Goal: Transaction & Acquisition: Book appointment/travel/reservation

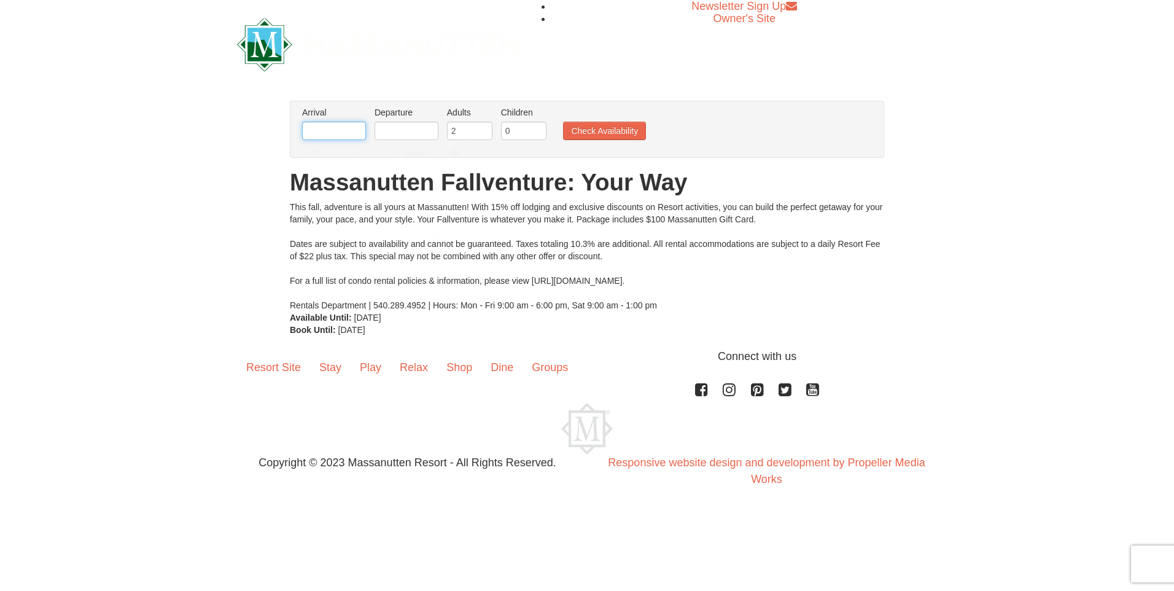
click at [321, 127] on input "text" at bounding box center [334, 131] width 64 height 18
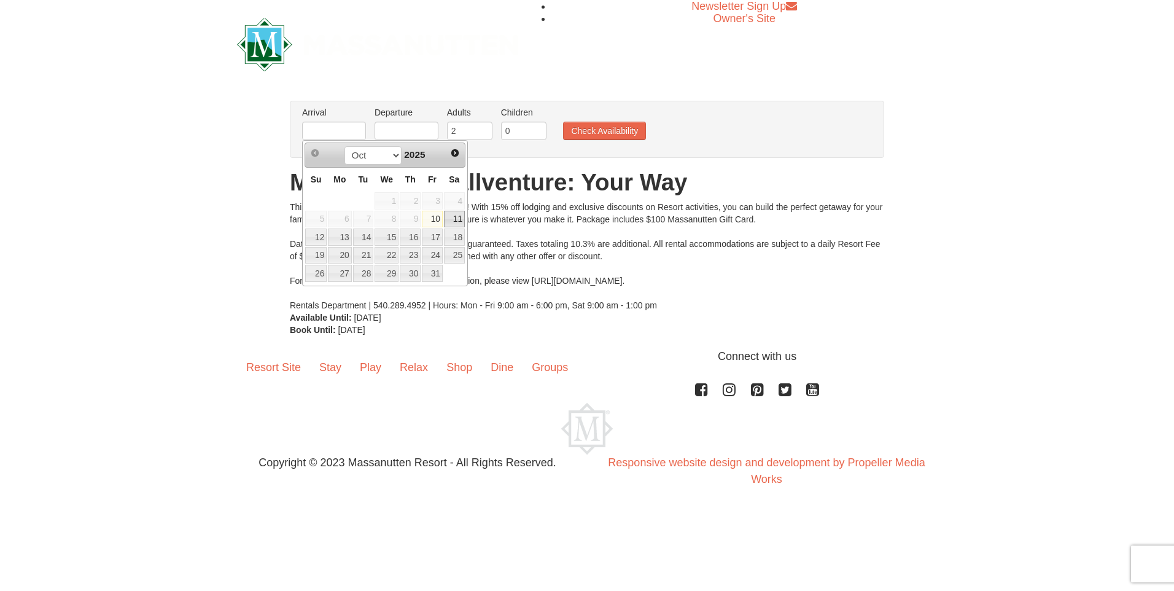
click at [452, 219] on link "11" at bounding box center [454, 219] width 21 height 17
type input "[DATE]"
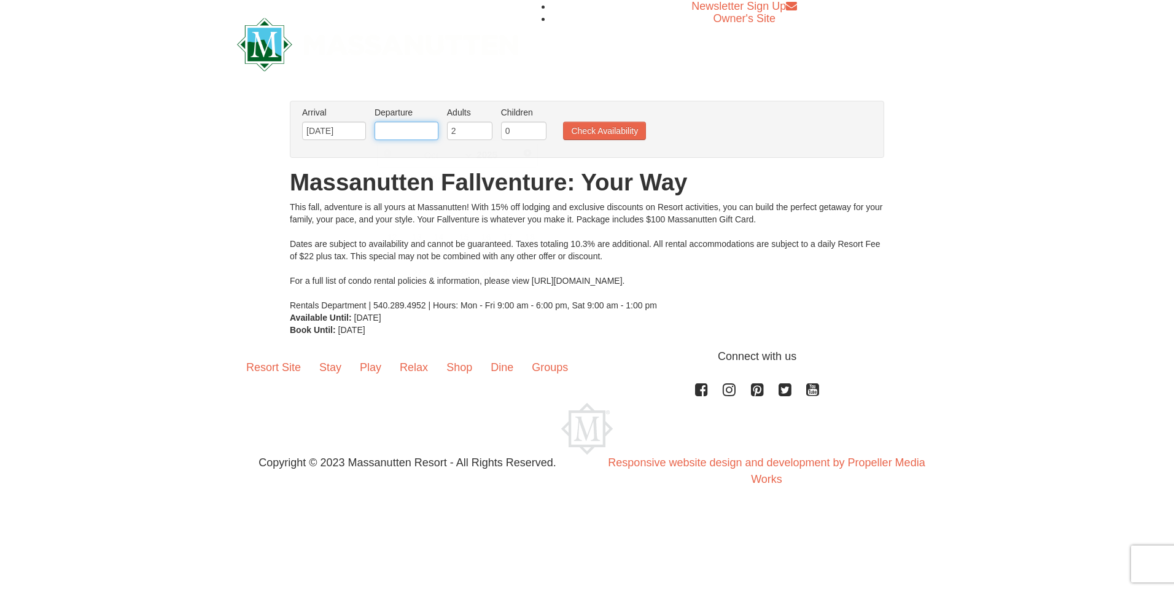
click at [398, 121] on li "Departure Please format dates MM/DD/YYYY Please format dates MM/DD/YYYY" at bounding box center [406, 126] width 70 height 40
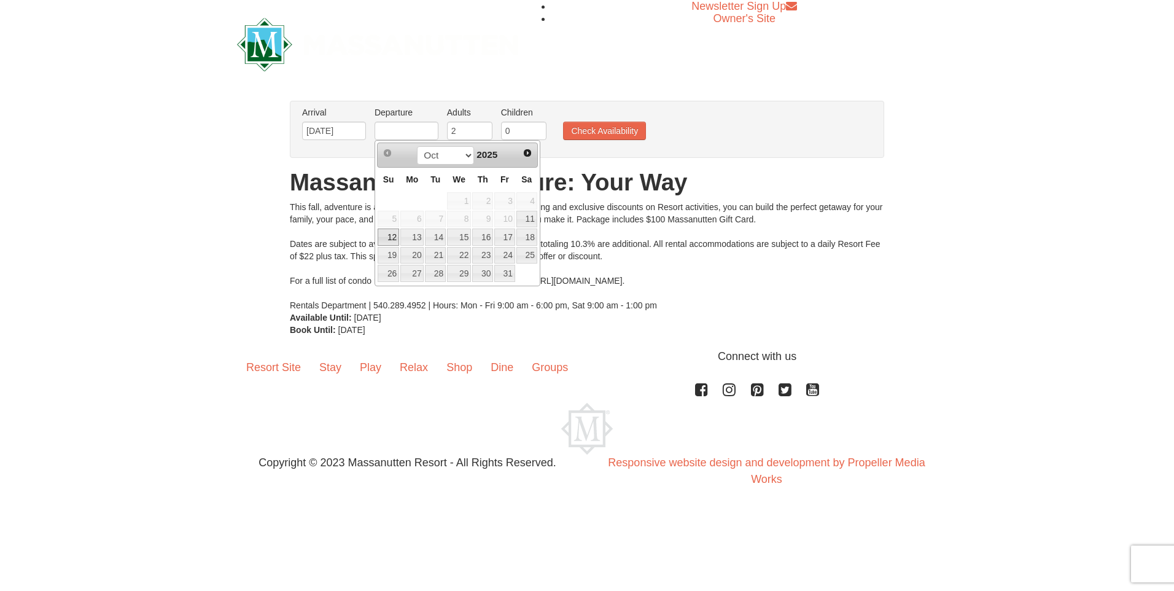
click at [386, 240] on link "12" at bounding box center [388, 236] width 21 height 17
type input "[DATE]"
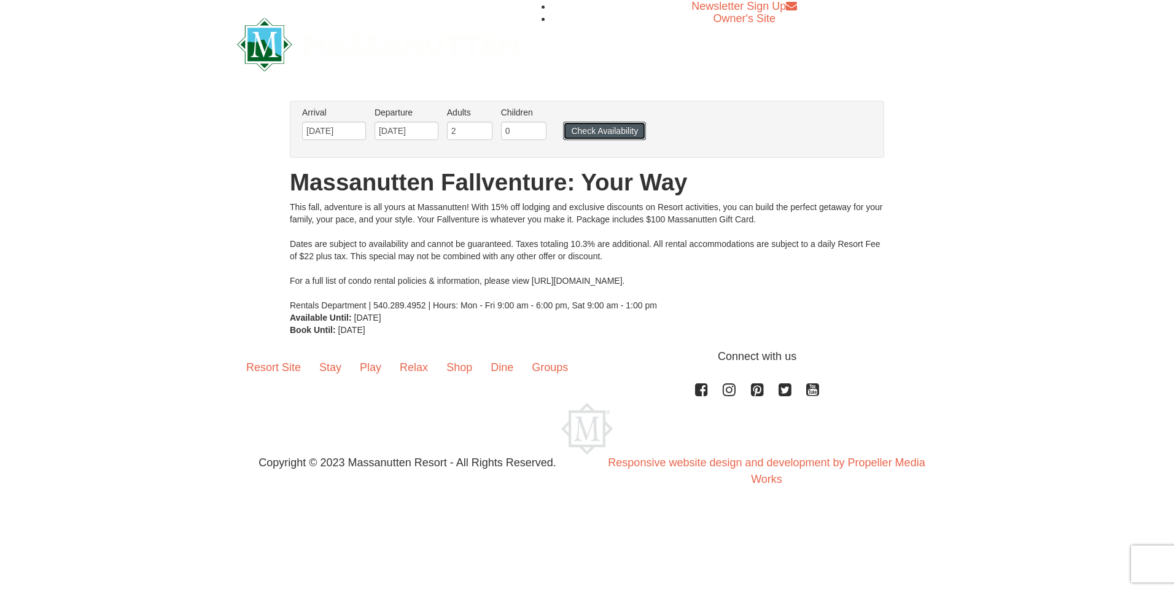
click at [592, 134] on button "Check Availability" at bounding box center [604, 131] width 83 height 18
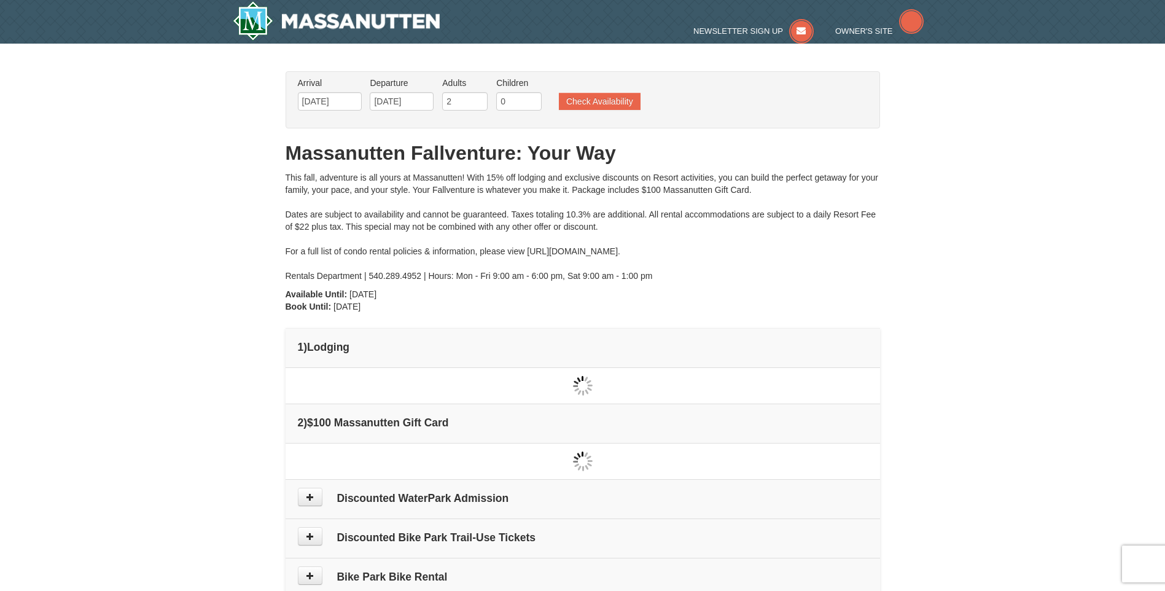
type input "[DATE]"
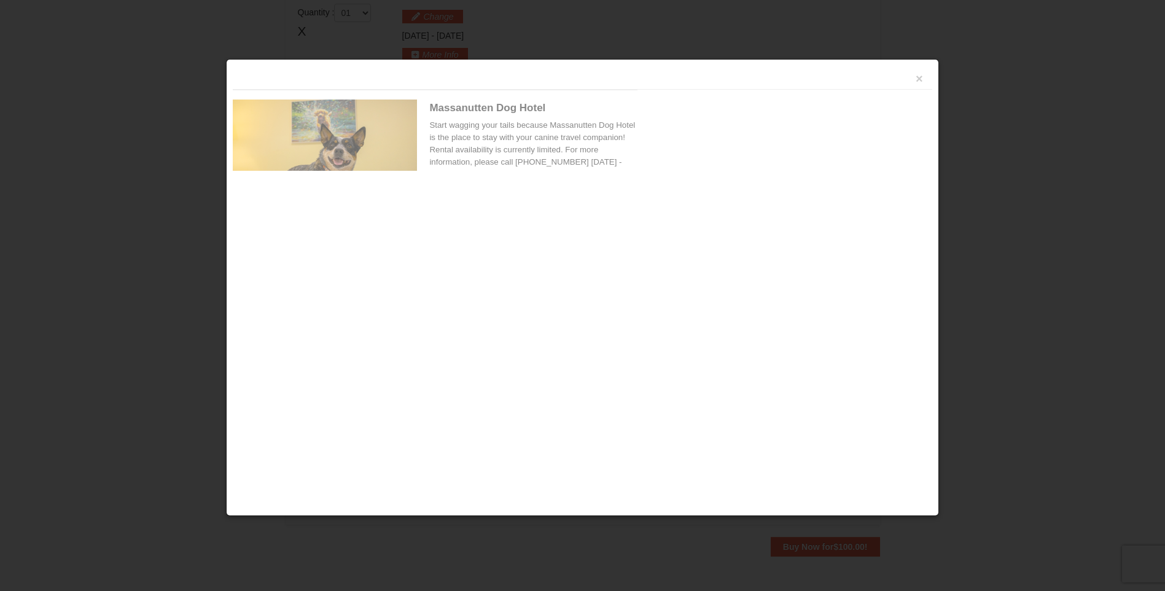
scroll to position [376, 0]
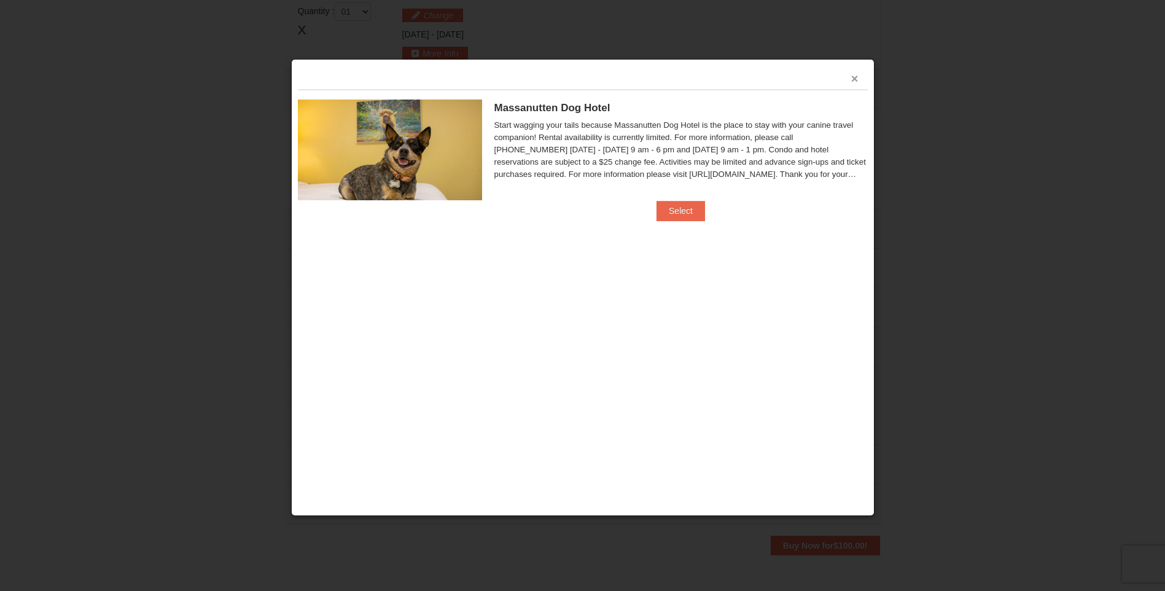
click at [855, 76] on button "×" at bounding box center [854, 78] width 7 height 12
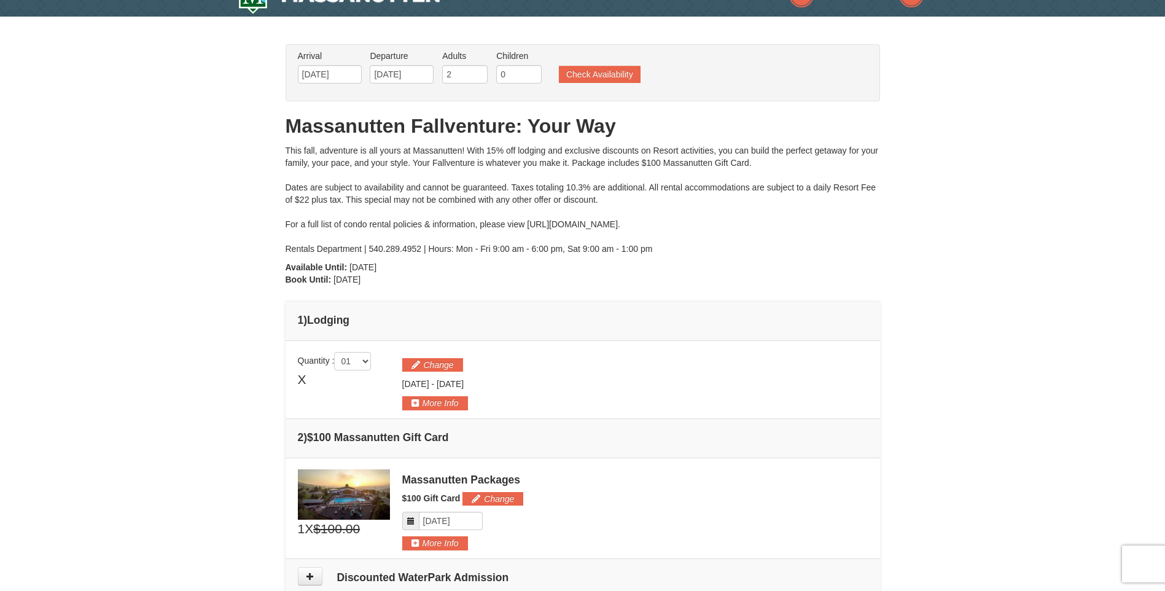
scroll to position [7, 0]
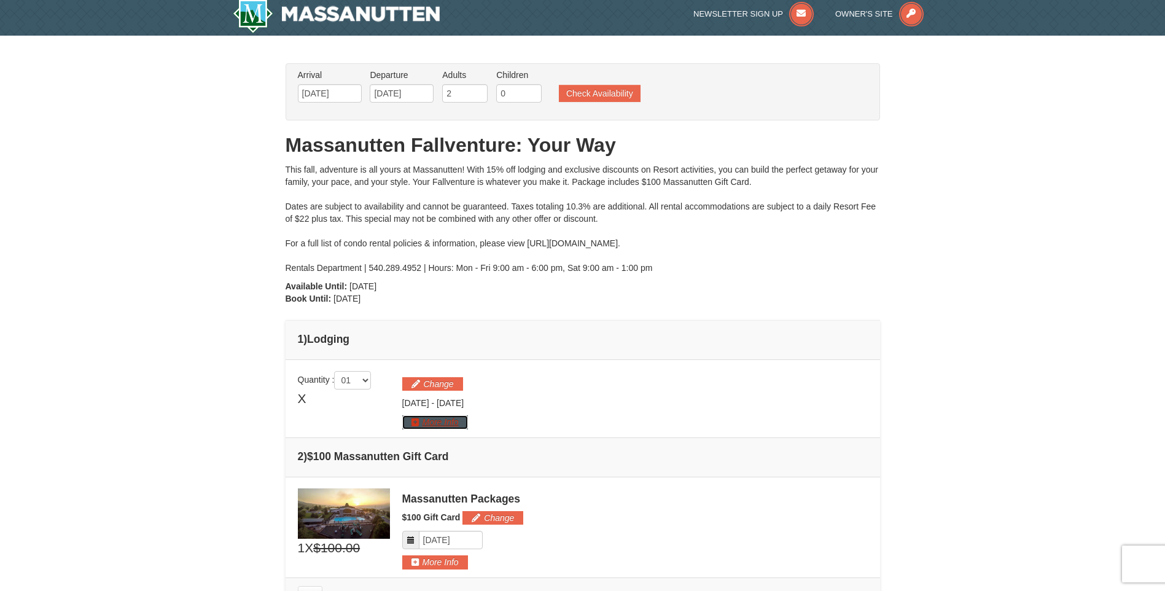
click at [440, 420] on button "More Info" at bounding box center [435, 422] width 66 height 14
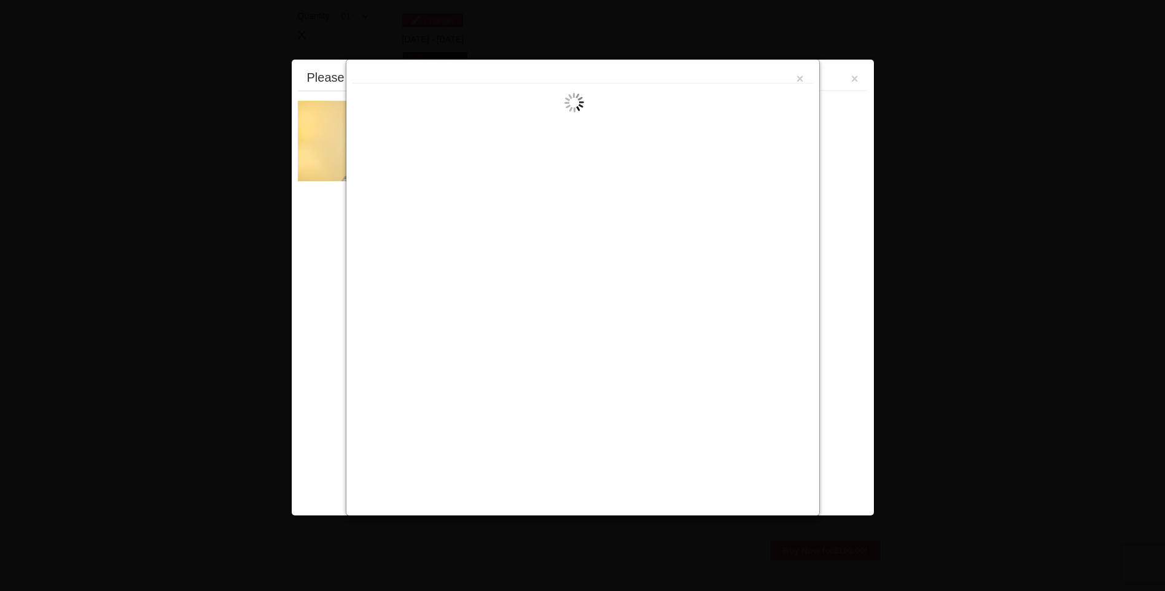
scroll to position [378, 0]
click at [803, 79] on button "×" at bounding box center [799, 78] width 7 height 12
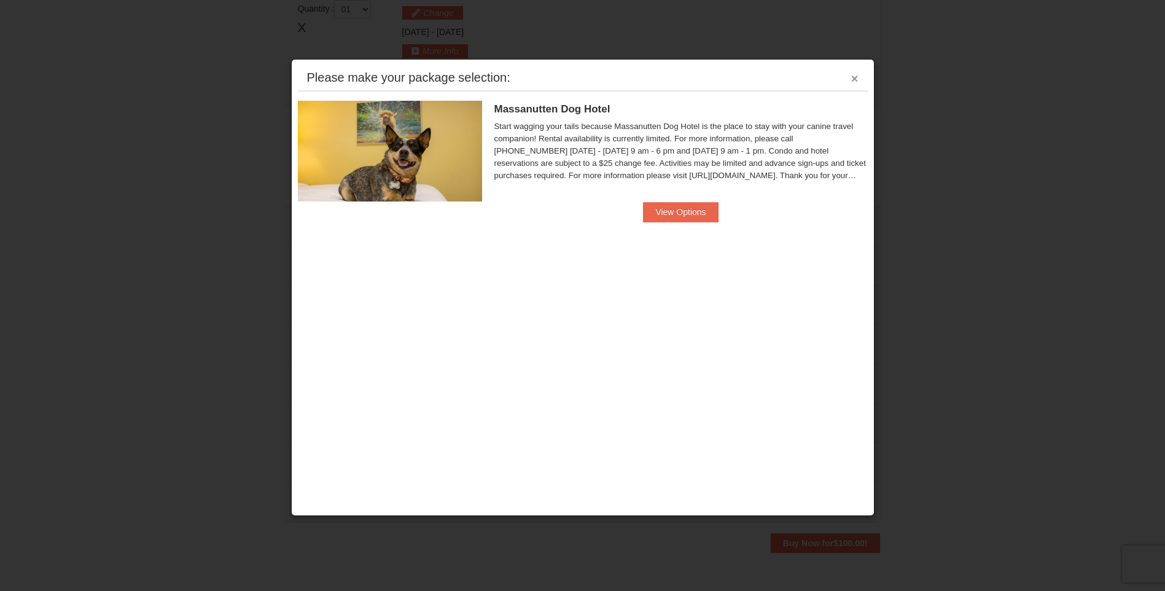
drag, startPoint x: 850, startPoint y: 76, endPoint x: 843, endPoint y: 85, distance: 11.8
click at [851, 76] on button "×" at bounding box center [854, 78] width 7 height 12
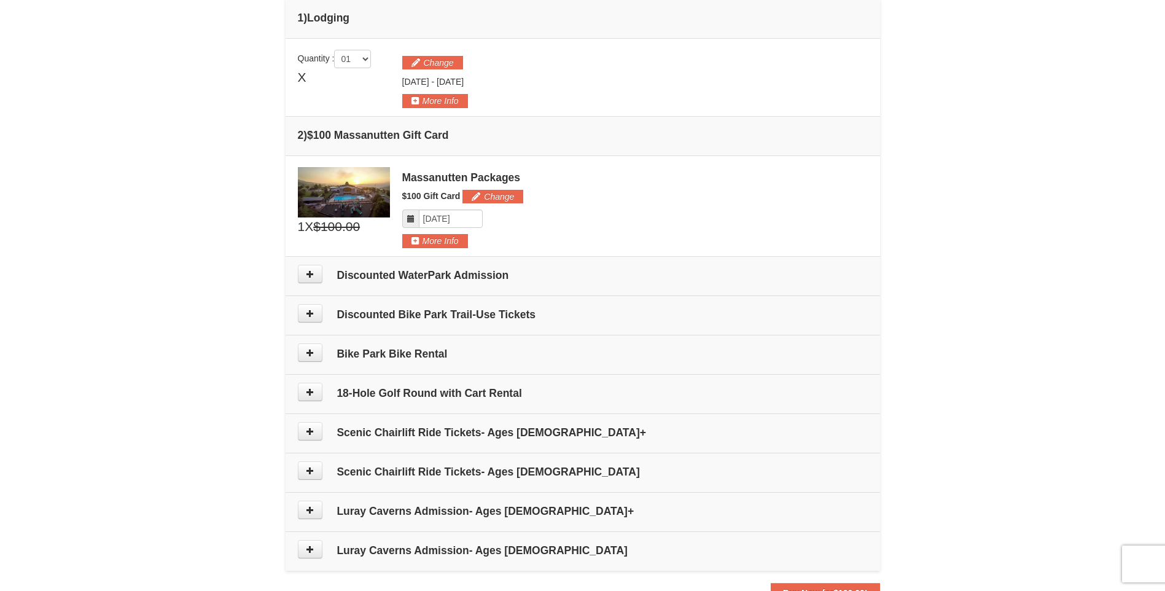
scroll to position [194, 0]
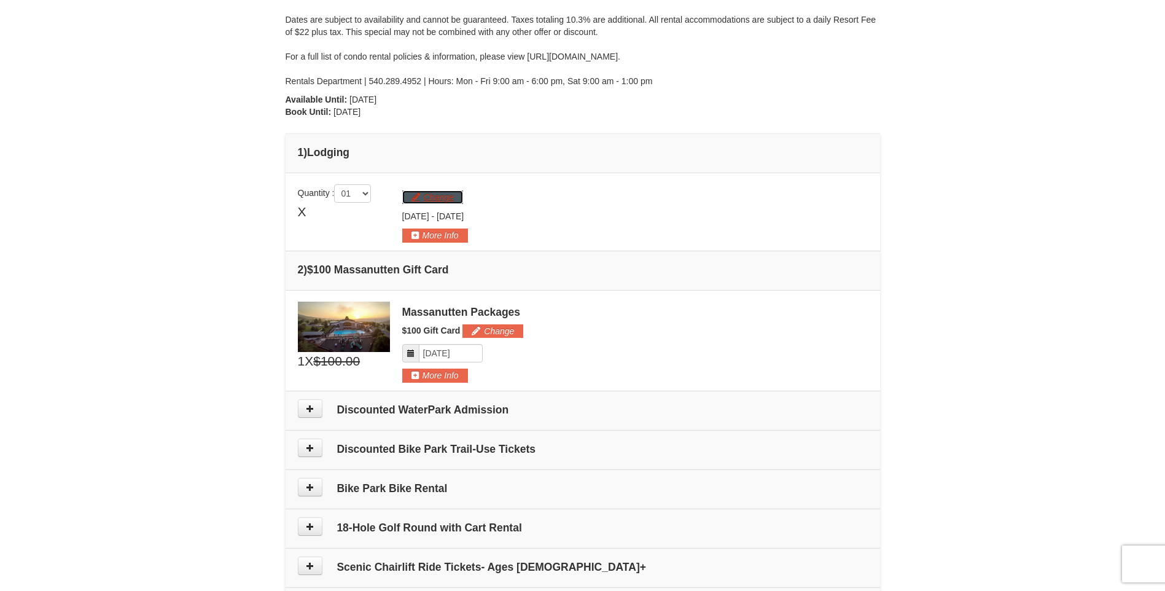
click at [438, 196] on button "Change" at bounding box center [432, 197] width 61 height 14
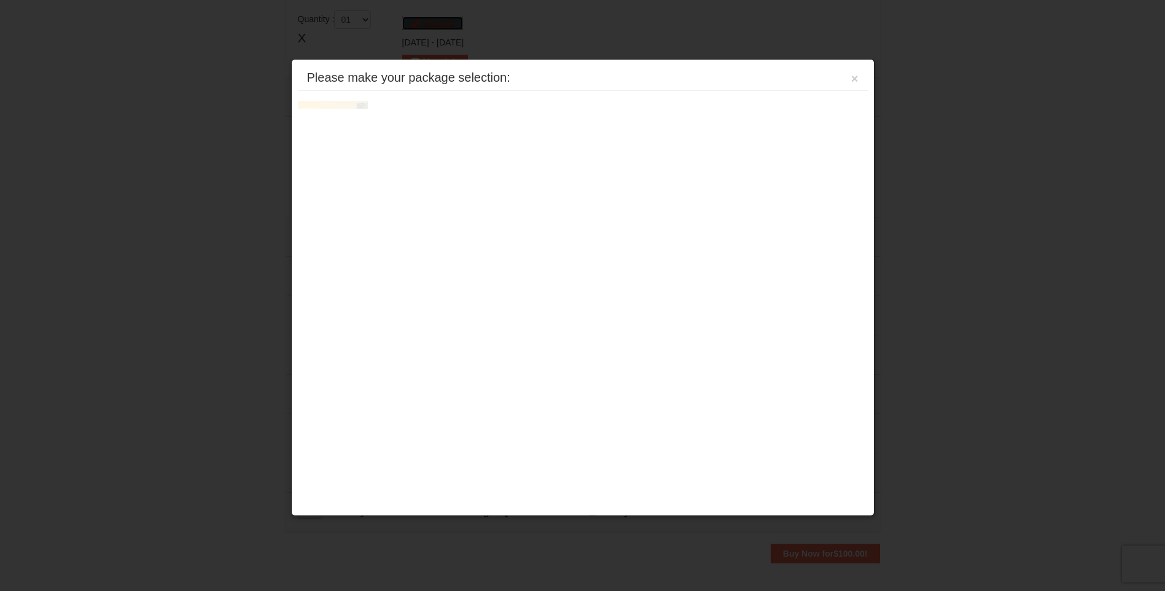
scroll to position [378, 0]
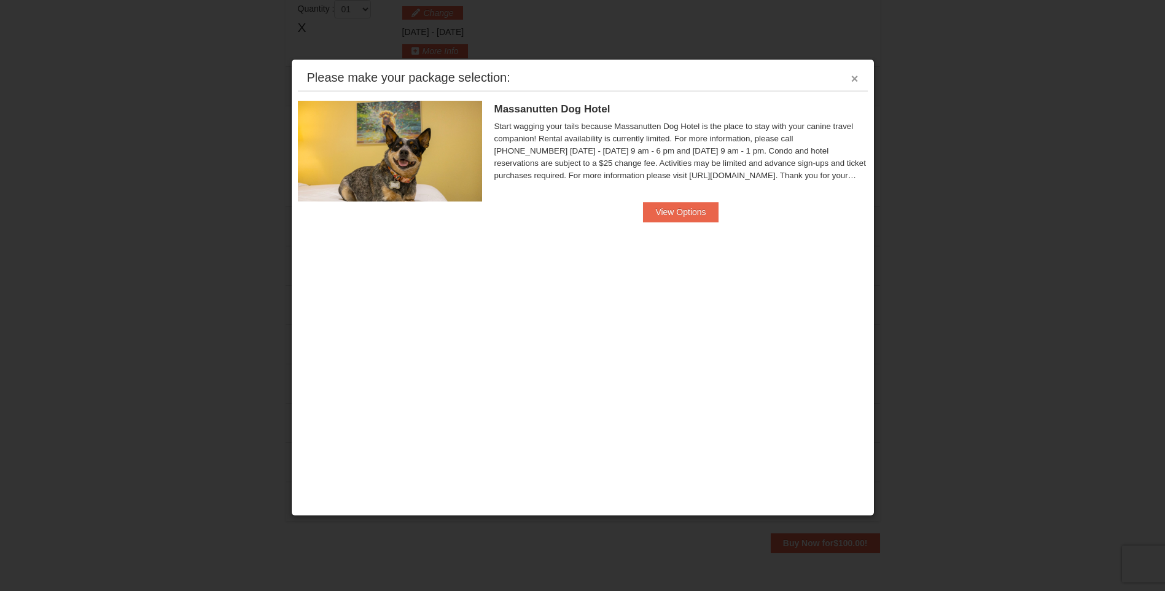
drag, startPoint x: 856, startPoint y: 79, endPoint x: 694, endPoint y: 115, distance: 166.2
click at [853, 79] on button "×" at bounding box center [854, 78] width 7 height 12
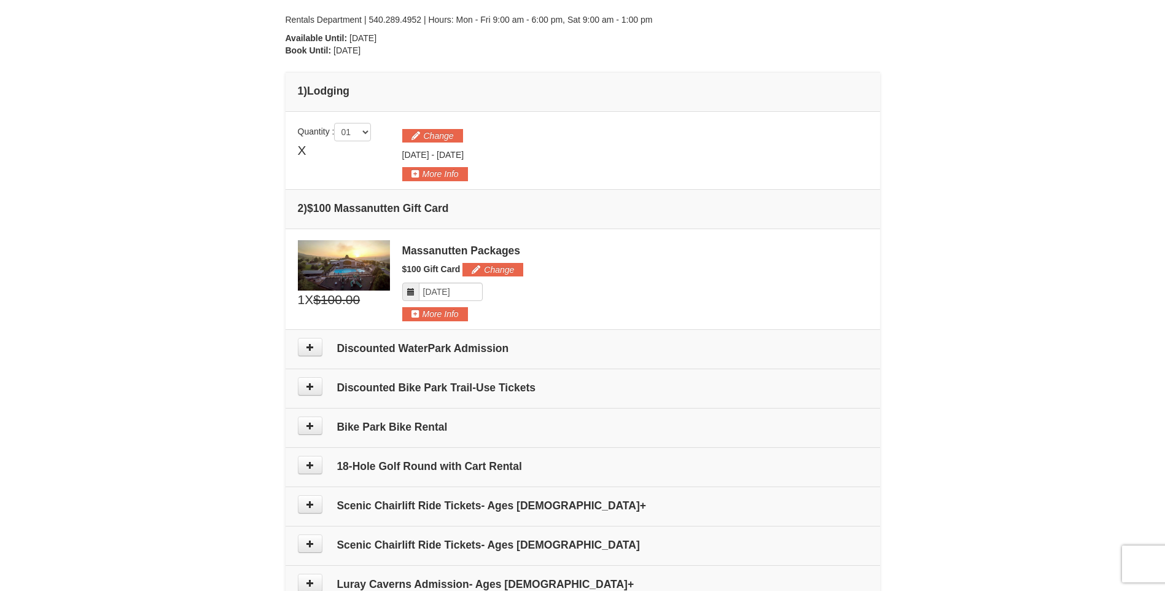
scroll to position [133, 0]
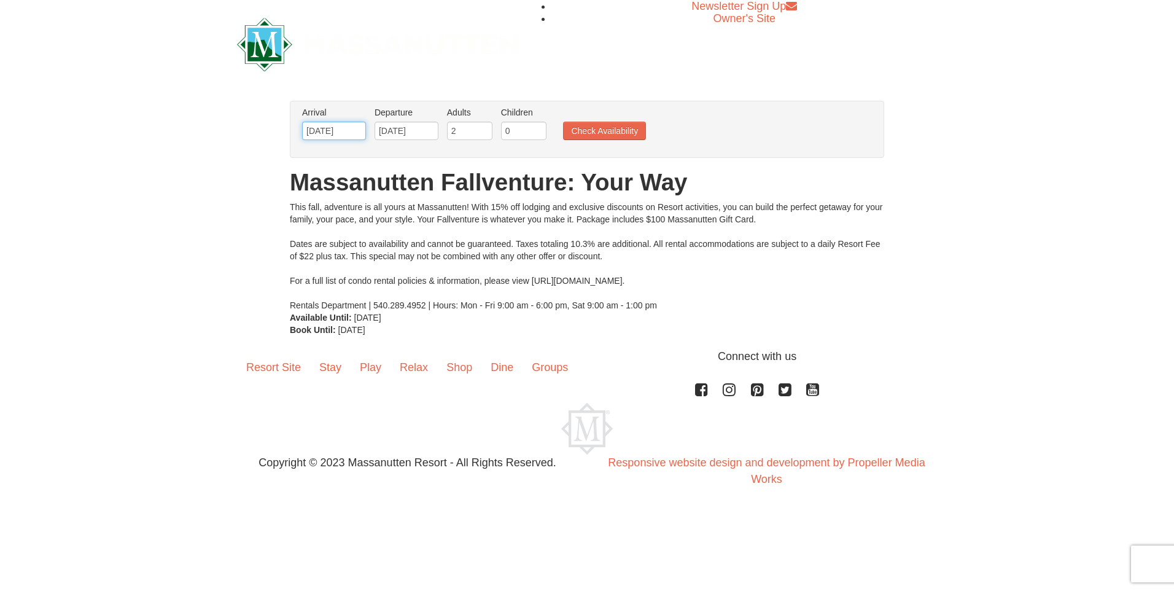
click at [343, 128] on input "[DATE]" at bounding box center [334, 131] width 64 height 18
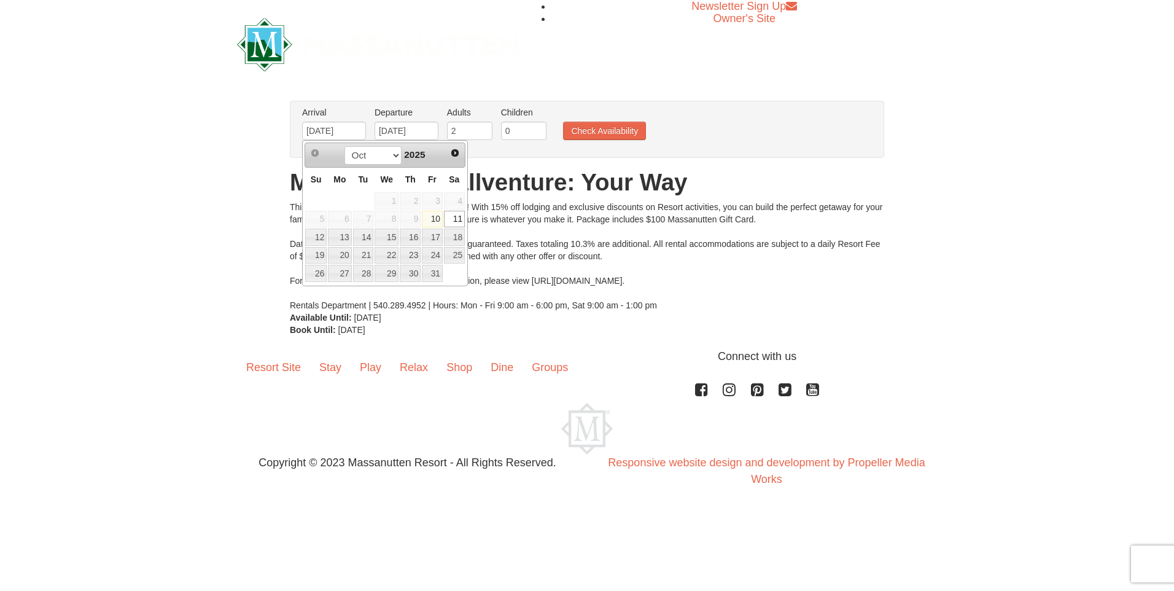
click at [436, 219] on link "10" at bounding box center [432, 219] width 21 height 17
type input "[DATE]"
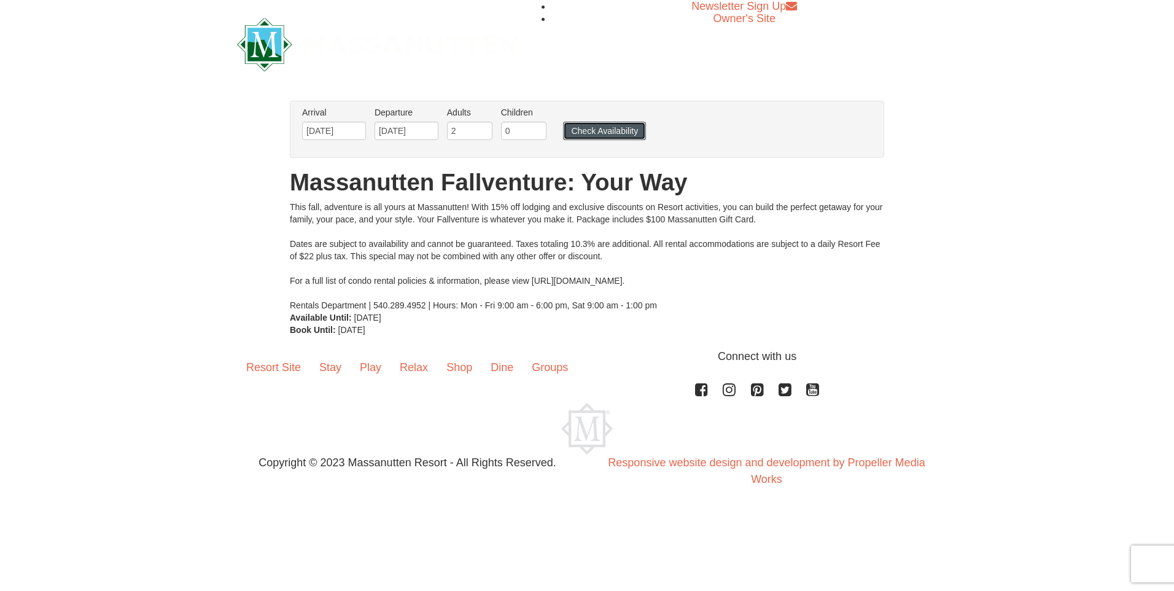
click at [616, 128] on button "Check Availability" at bounding box center [604, 131] width 83 height 18
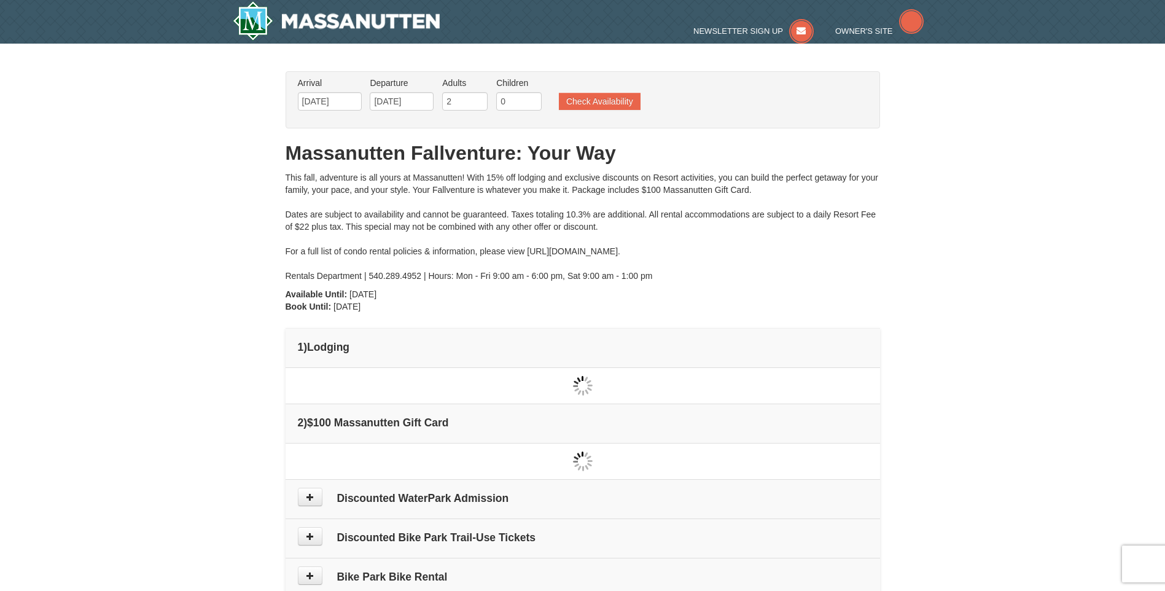
type input "[DATE]"
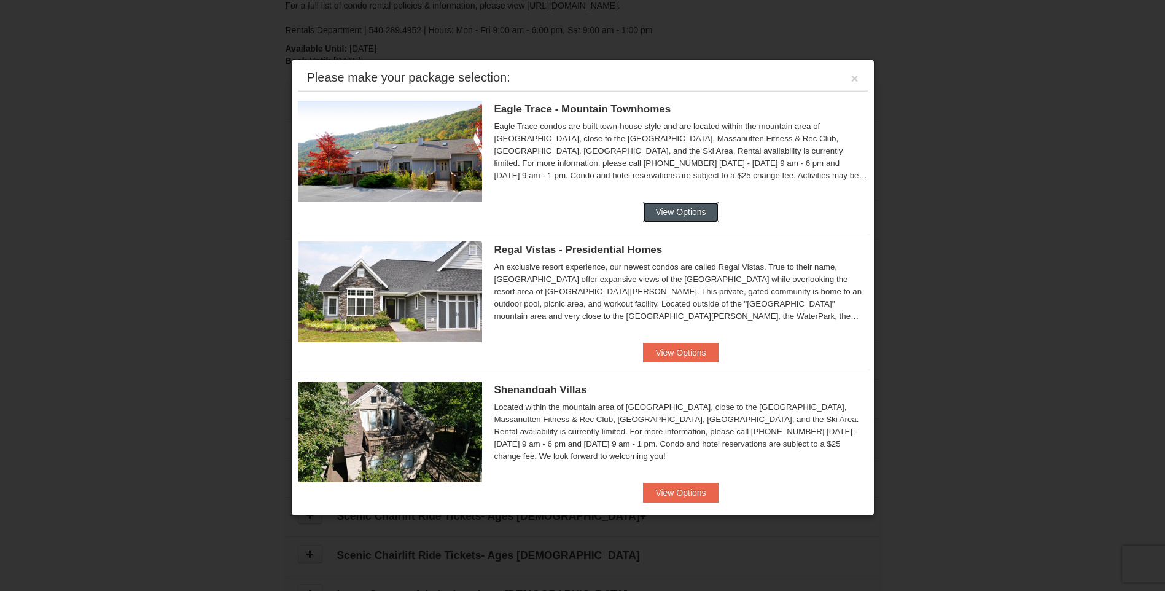
click at [672, 210] on button "View Options" at bounding box center [680, 212] width 75 height 20
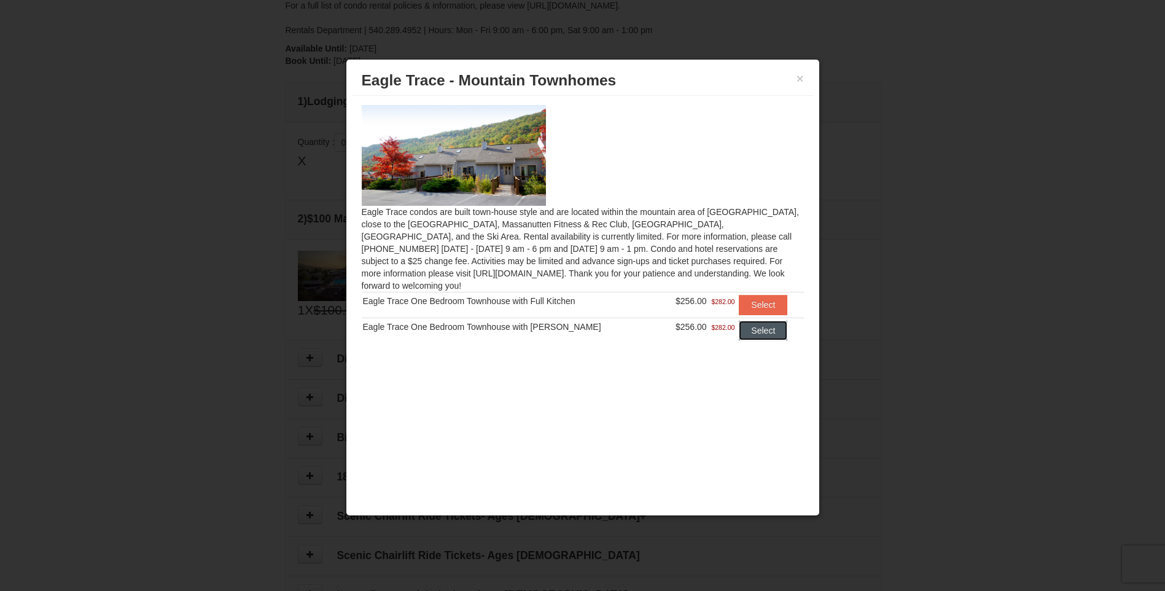
click at [767, 320] on button "Select" at bounding box center [763, 330] width 49 height 20
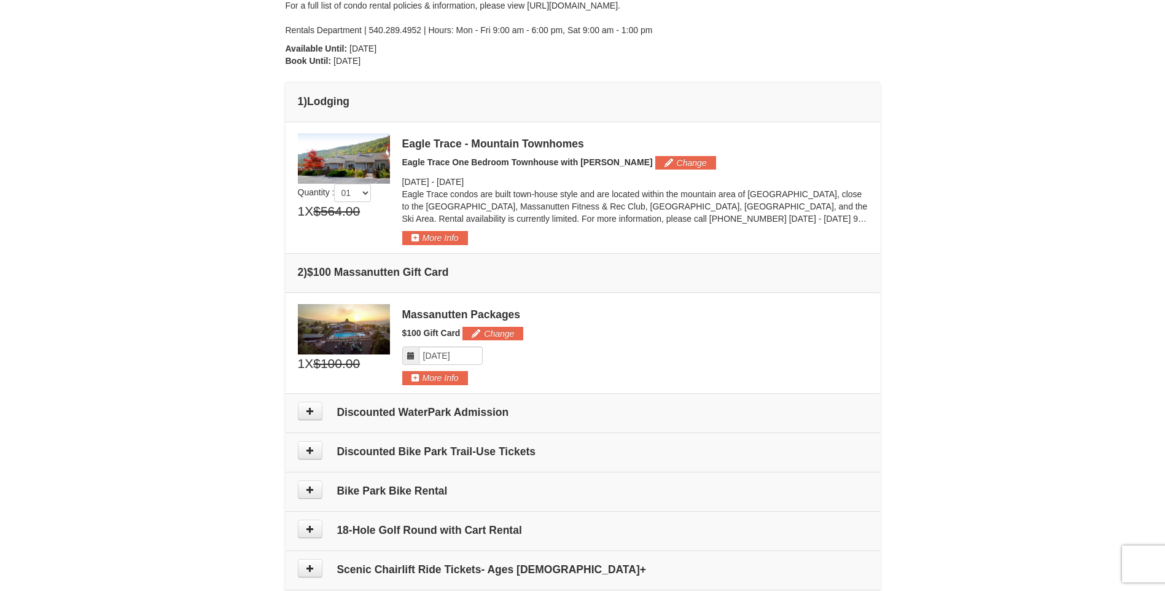
click at [329, 272] on h4 "2 ) $100 Massanutten Gift Card" at bounding box center [583, 272] width 570 height 12
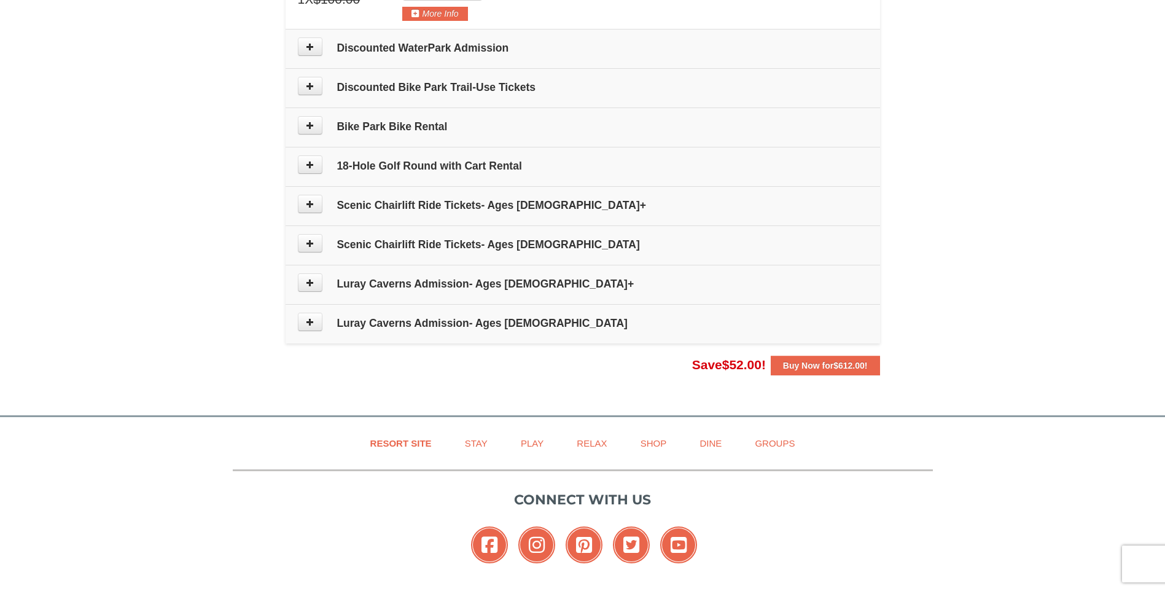
scroll to position [605, 0]
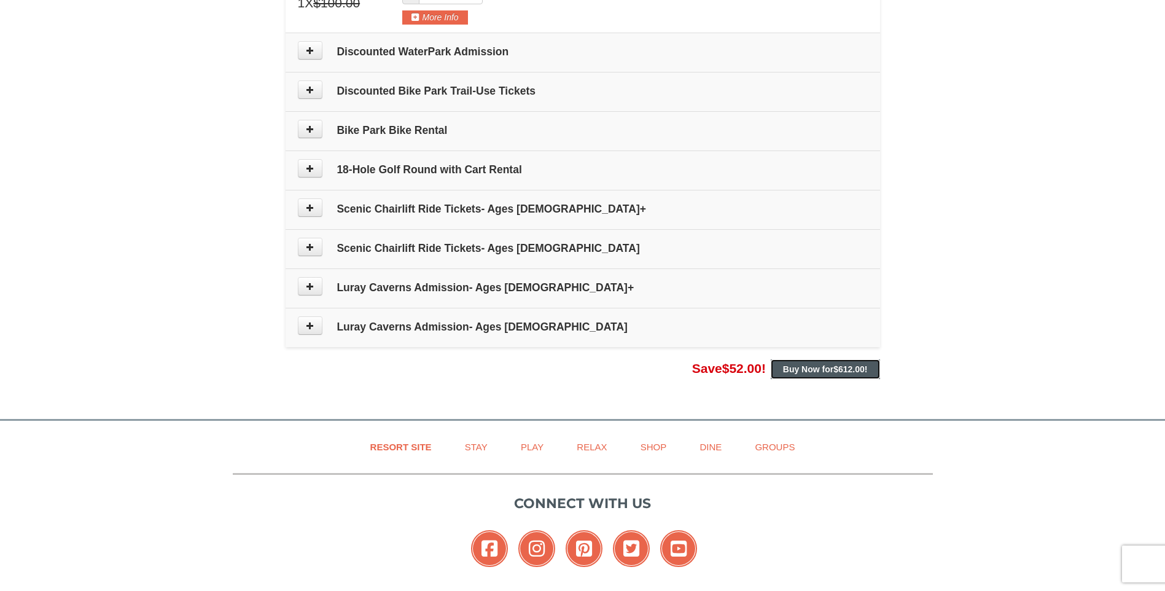
click at [809, 372] on strong "Buy Now for $612.00 !" at bounding box center [825, 369] width 85 height 10
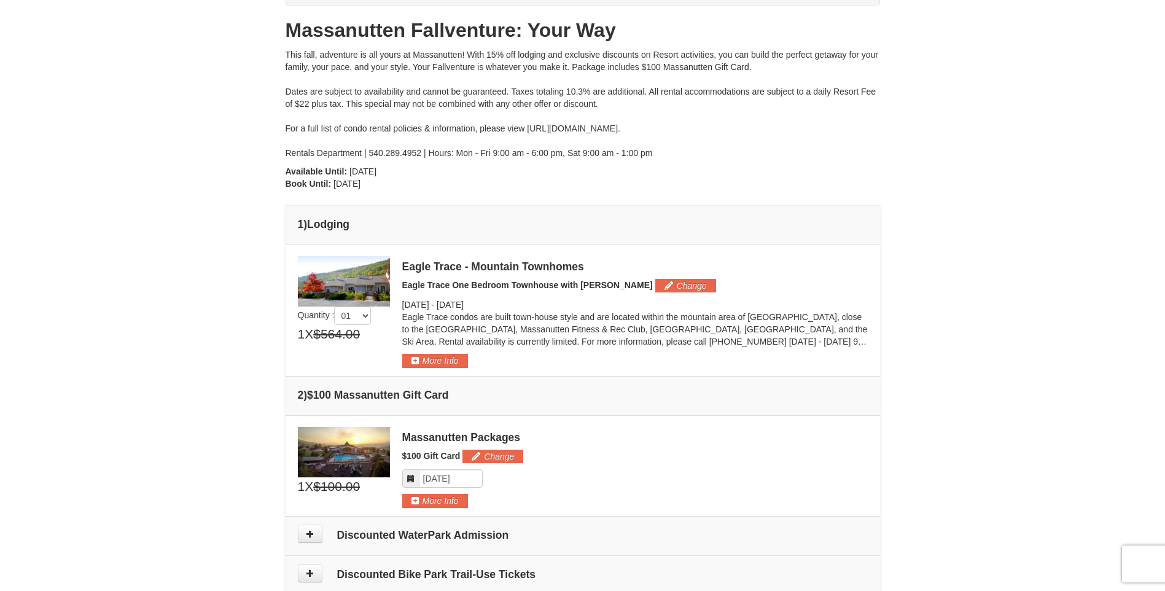
scroll to position [123, 0]
click at [348, 305] on img at bounding box center [344, 280] width 92 height 50
click at [660, 290] on button "Change" at bounding box center [685, 285] width 61 height 14
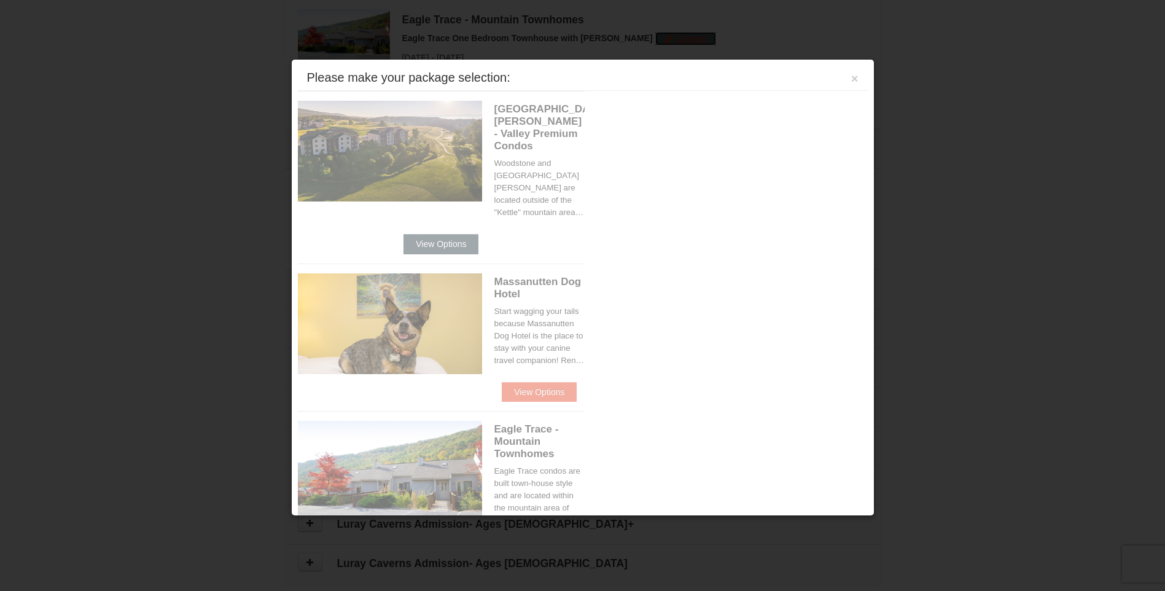
scroll to position [378, 0]
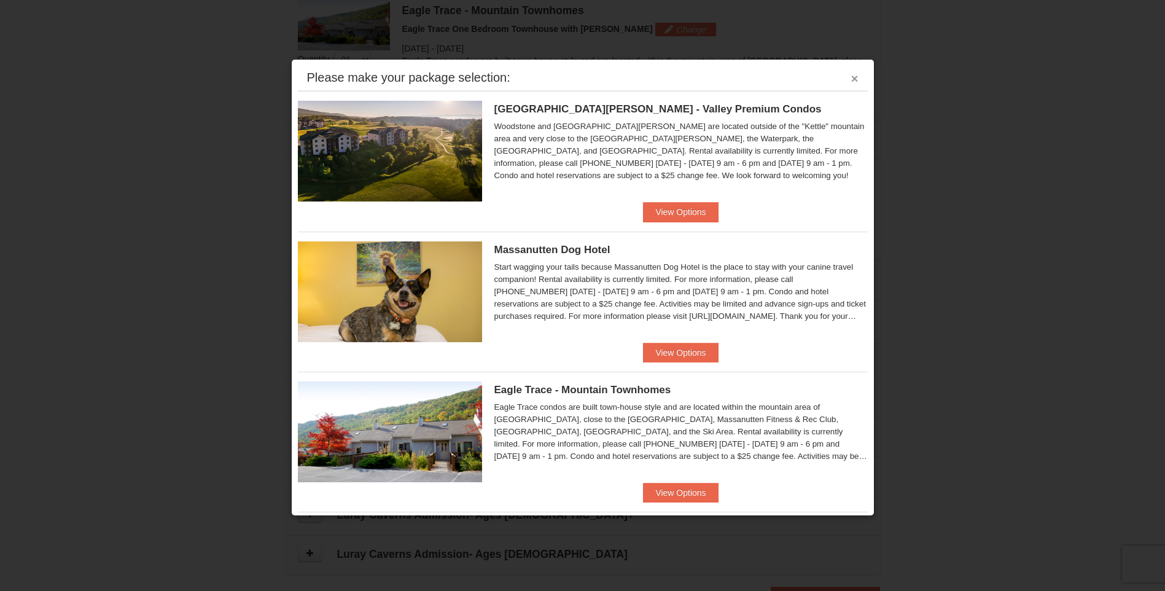
click at [851, 81] on button "×" at bounding box center [854, 78] width 7 height 12
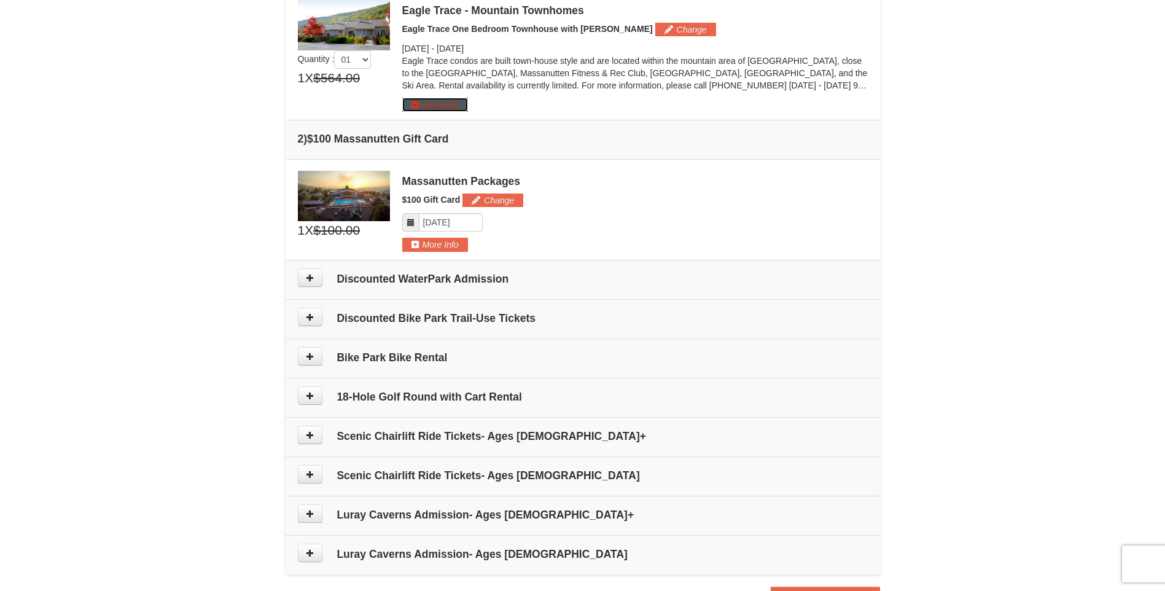
click at [448, 103] on button "More Info" at bounding box center [435, 105] width 66 height 14
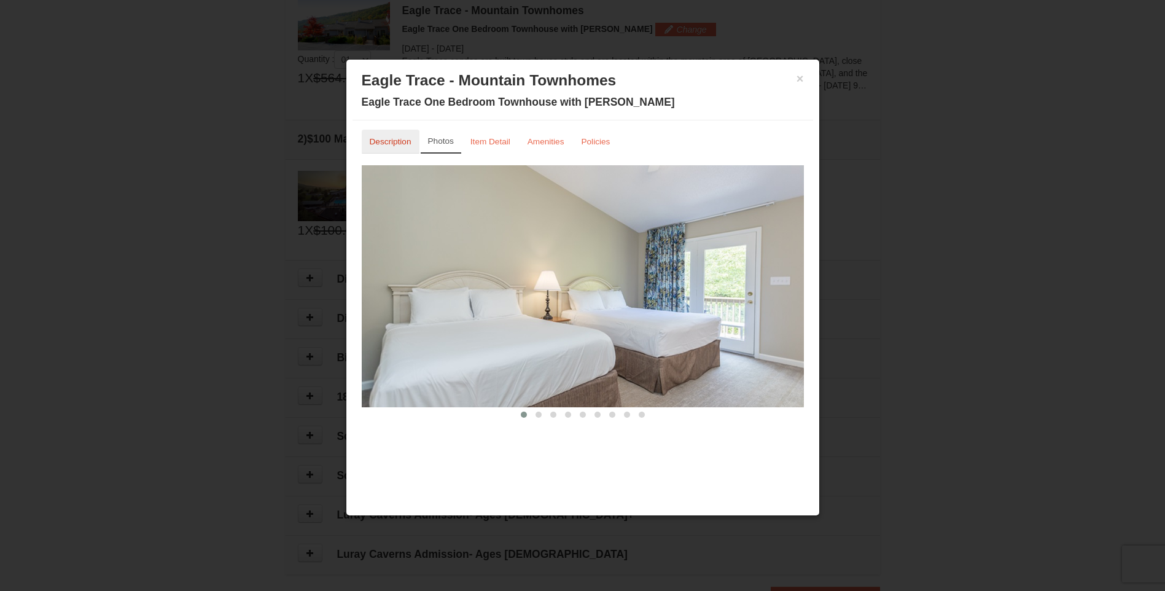
click at [392, 146] on small "Description" at bounding box center [391, 141] width 42 height 9
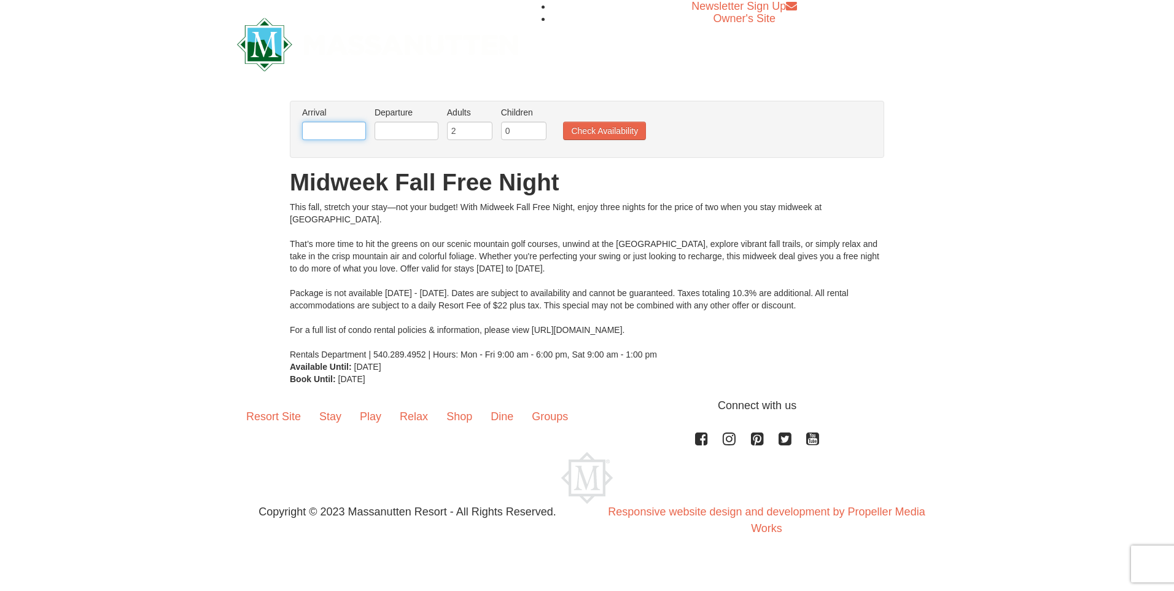
click at [341, 139] on input "text" at bounding box center [334, 131] width 64 height 18
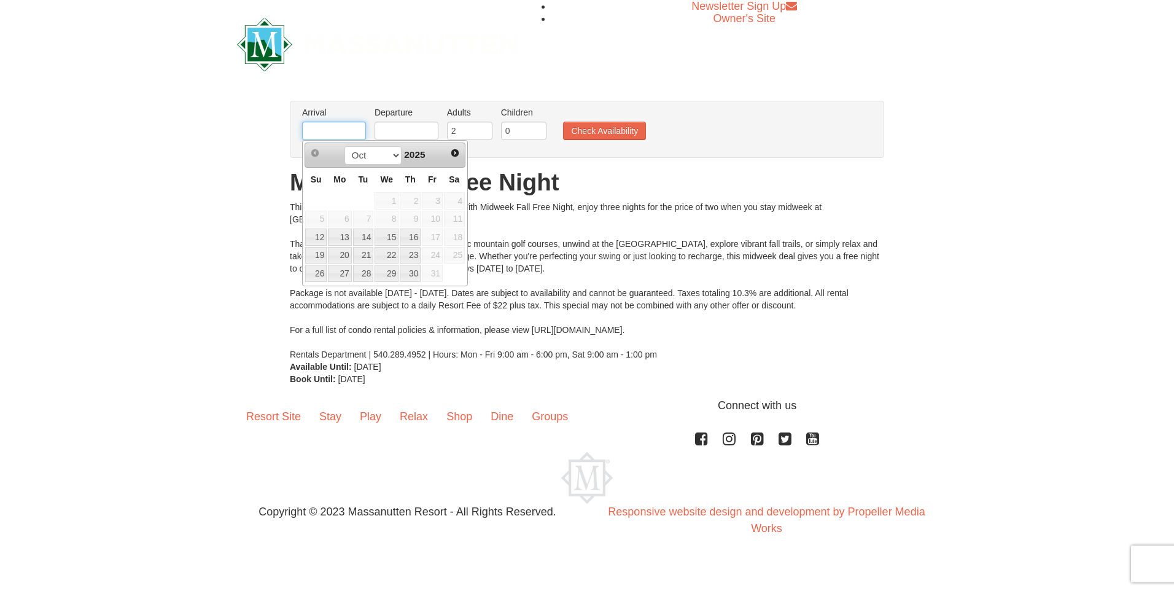
type input "[DATE]"
click at [403, 132] on input "text" at bounding box center [407, 131] width 64 height 18
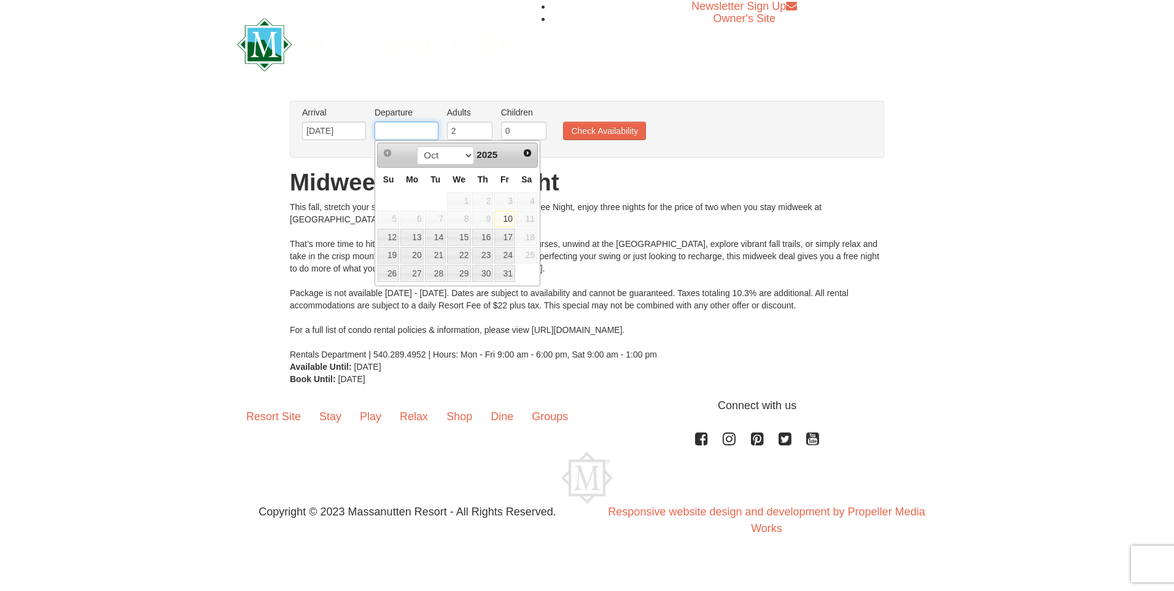
type input "[DATE]"
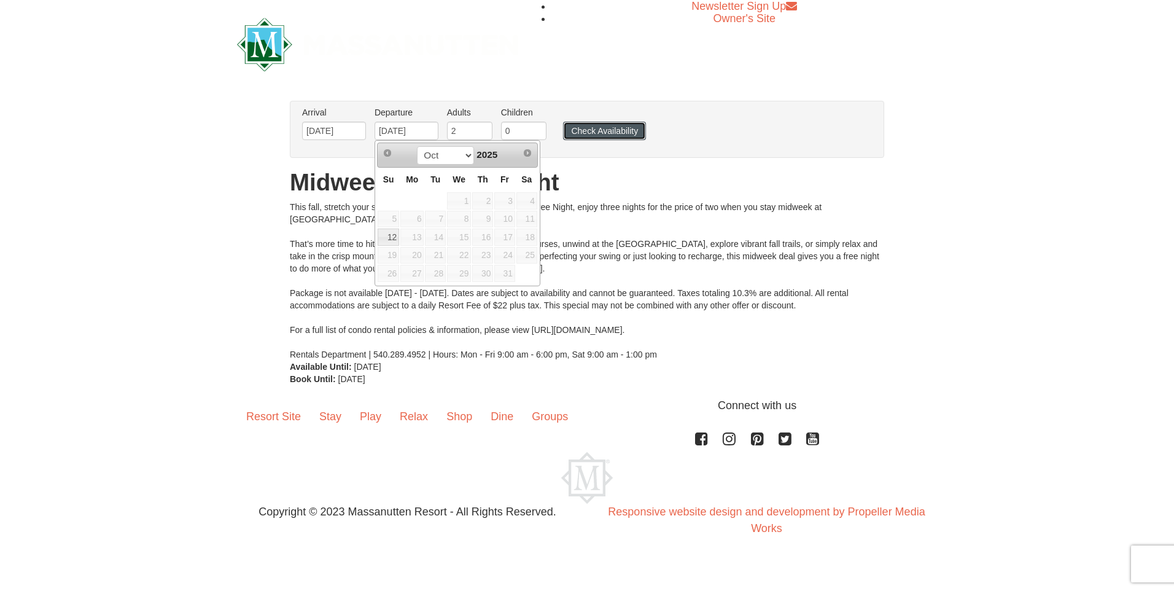
click at [590, 127] on button "Check Availability" at bounding box center [604, 131] width 83 height 18
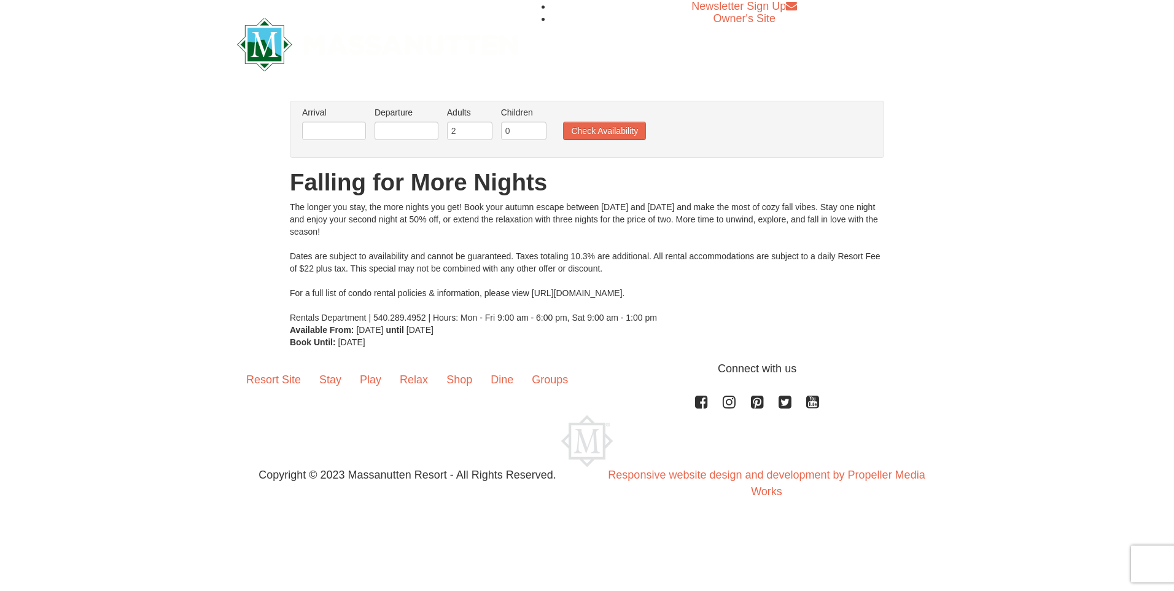
click at [321, 120] on li "Arrival Please format dates MM/DD/YYYY Please format dates MM/DD/YYYY" at bounding box center [334, 126] width 70 height 40
click at [331, 127] on input "text" at bounding box center [334, 131] width 64 height 18
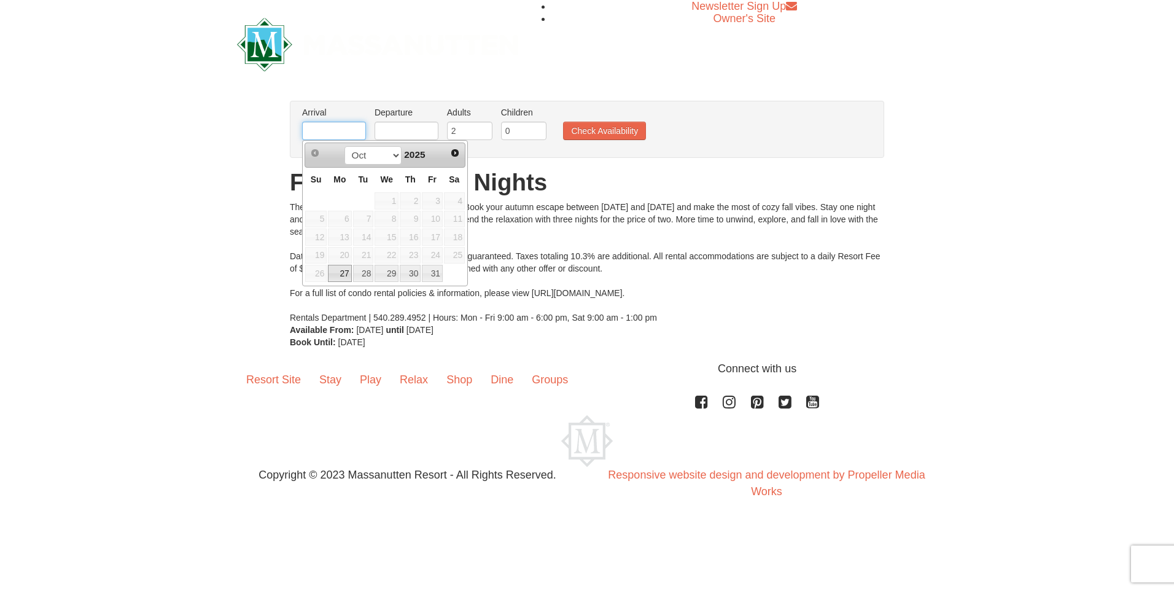
type input "[DATE]"
click at [636, 133] on button "Check Availability" at bounding box center [604, 131] width 83 height 18
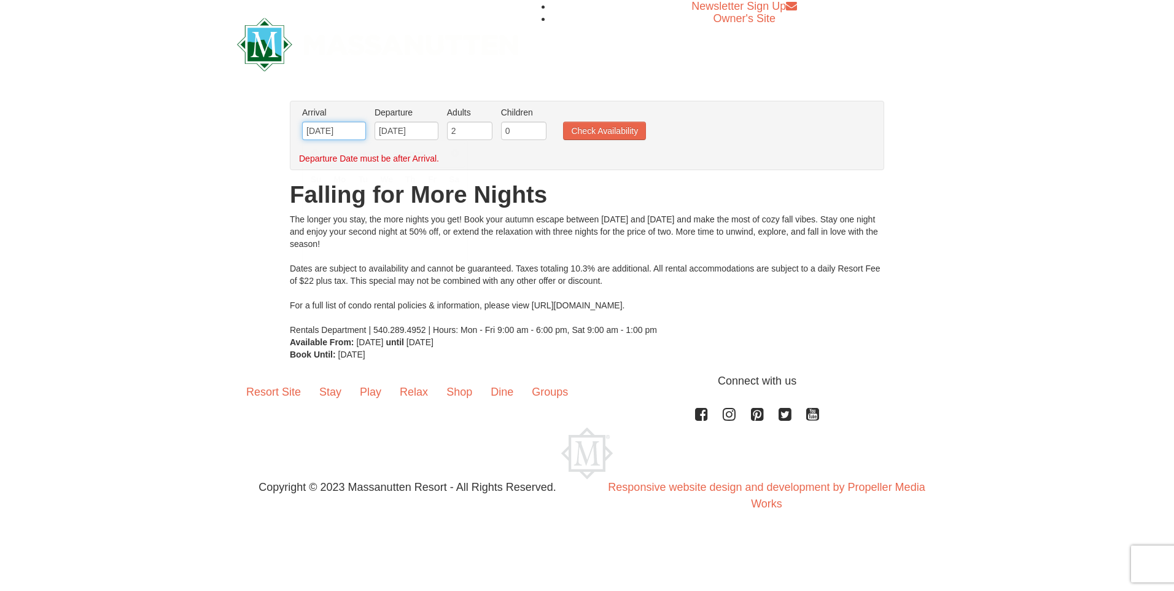
click at [351, 132] on input "[DATE]" at bounding box center [334, 131] width 64 height 18
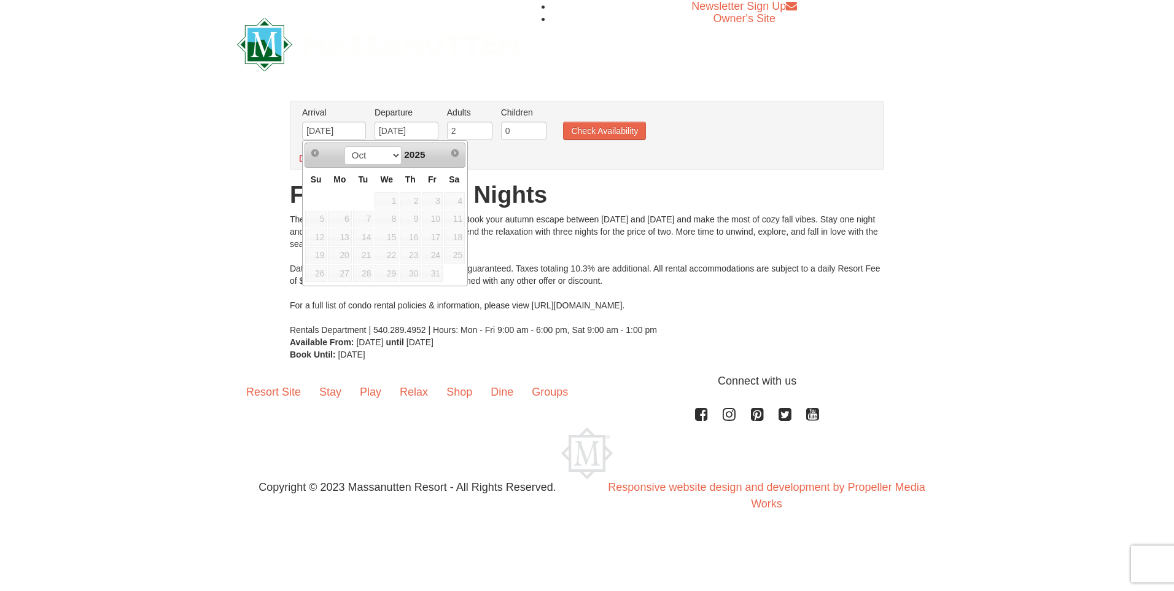
drag, startPoint x: 433, startPoint y: 221, endPoint x: 437, endPoint y: 215, distance: 6.3
click at [433, 221] on span "10" at bounding box center [432, 219] width 21 height 17
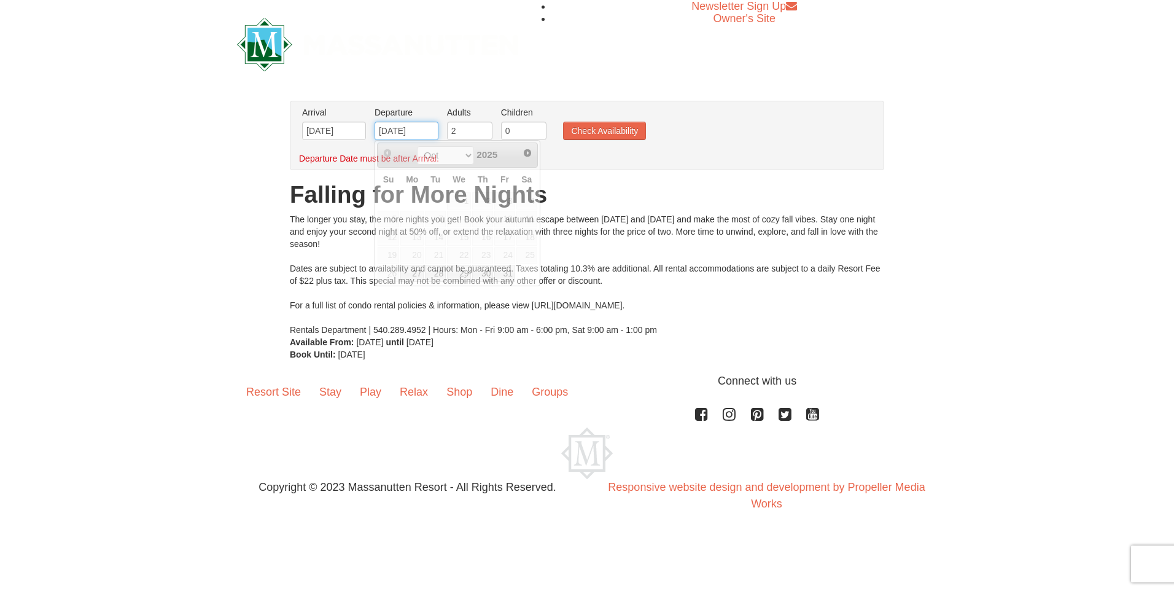
click at [425, 131] on input "[DATE]" at bounding box center [407, 131] width 64 height 18
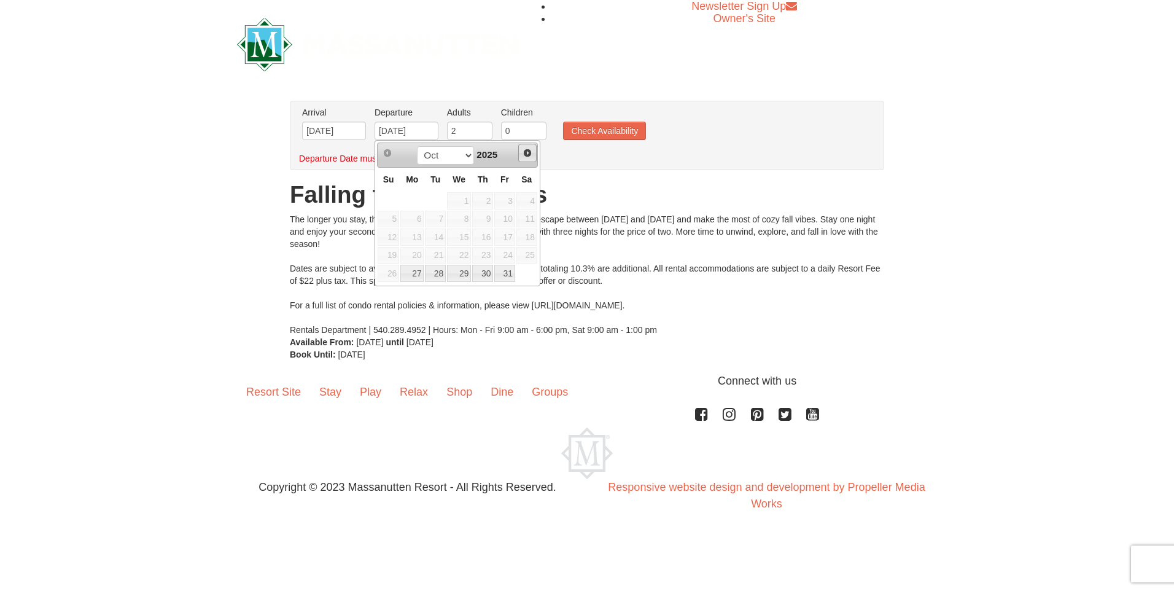
click at [526, 155] on span "Next" at bounding box center [527, 153] width 10 height 10
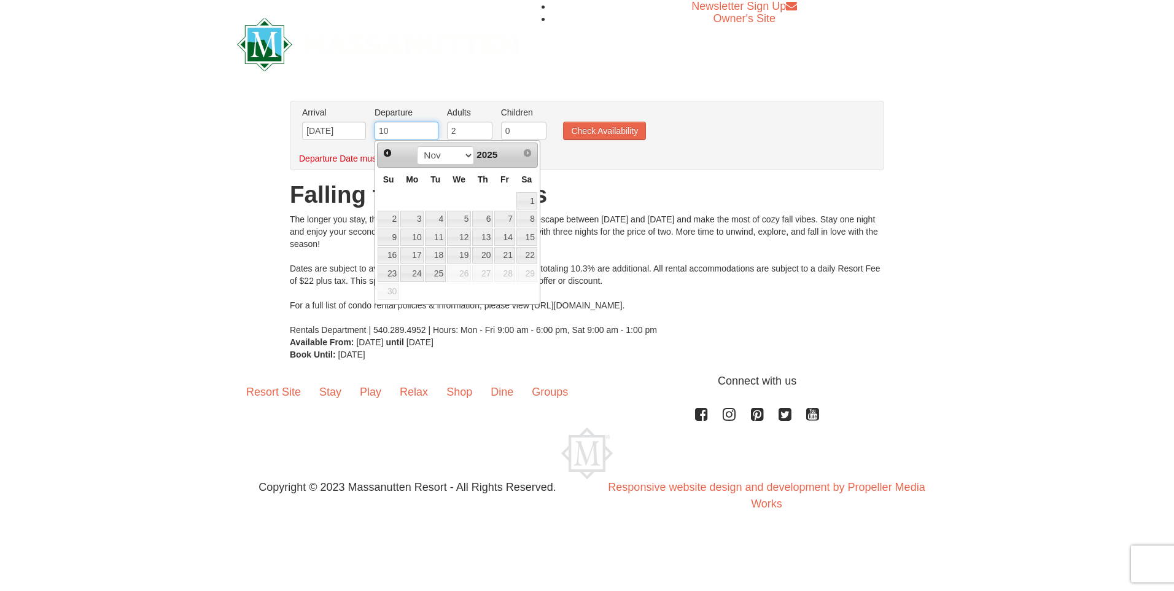
type input "1"
type input "10/27/2025"
click at [312, 131] on input "10/27/2025" at bounding box center [334, 131] width 64 height 18
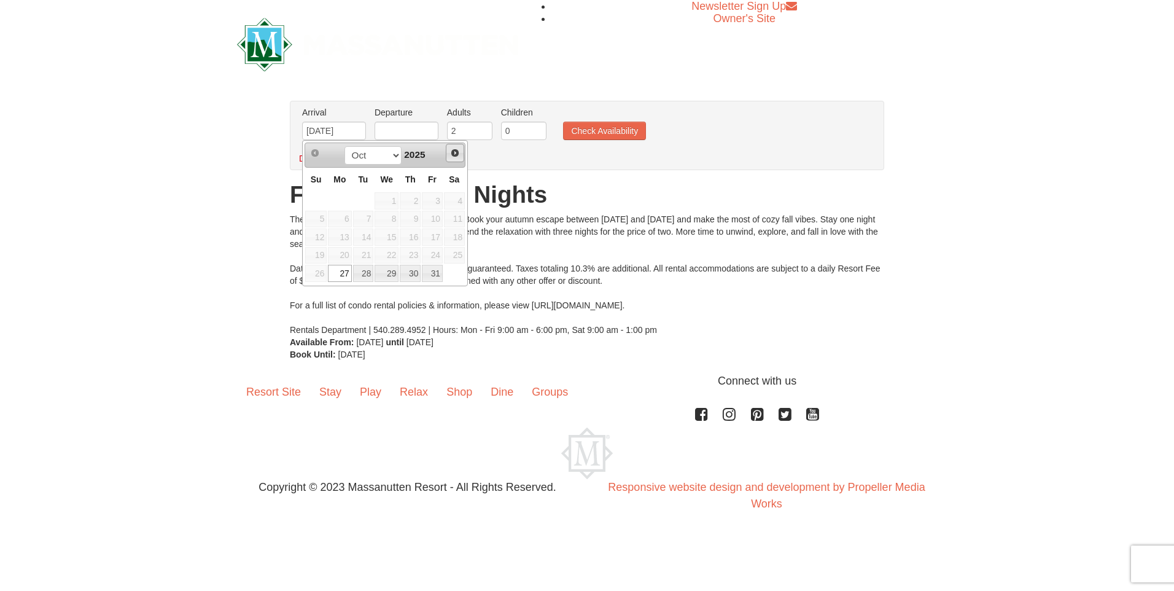
click at [454, 150] on span "Next" at bounding box center [455, 153] width 10 height 10
click at [312, 150] on span "Prev" at bounding box center [315, 153] width 10 height 10
click at [513, 284] on div "The longer you stay, the more nights you get! Book your autumn escape between O…" at bounding box center [587, 274] width 594 height 123
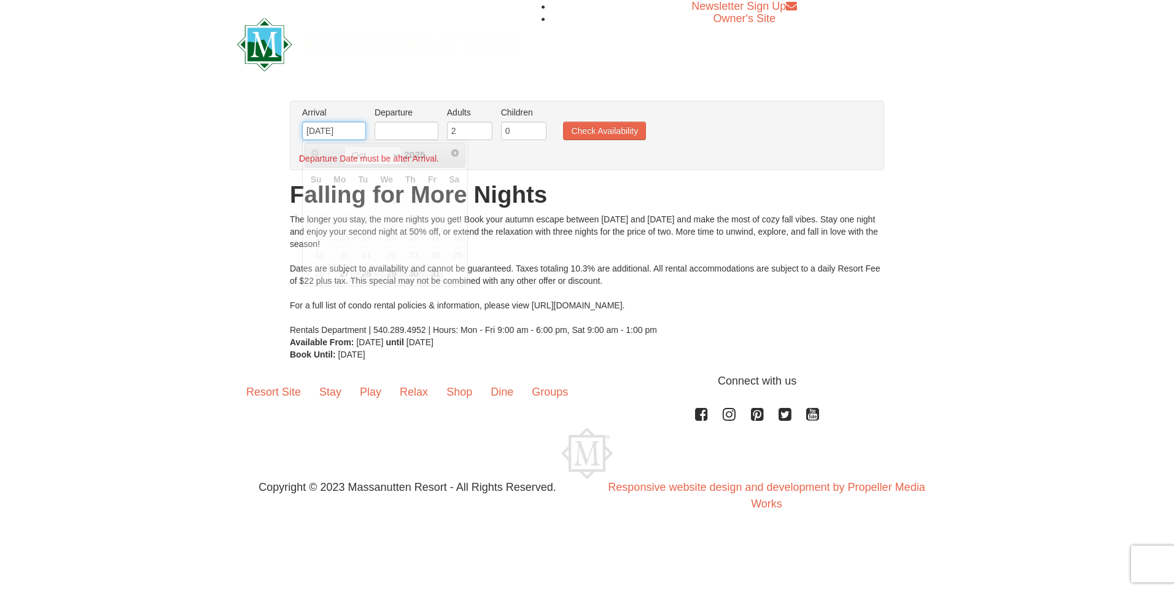
click at [358, 125] on input "10/27/2025" at bounding box center [334, 131] width 64 height 18
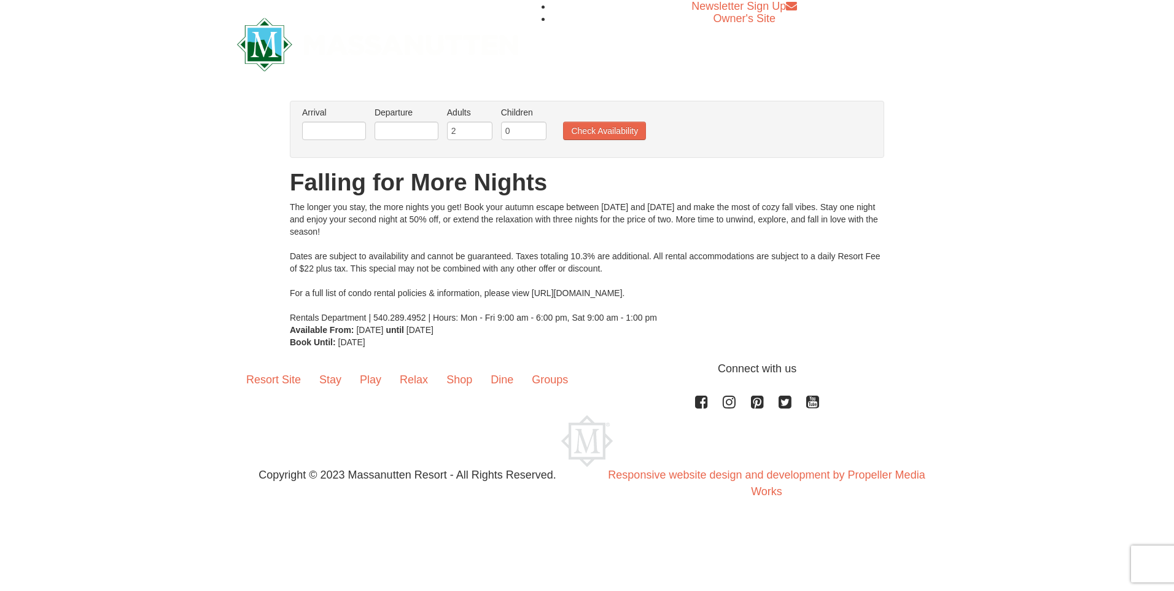
click at [347, 119] on li "Arrival Please format dates MM/DD/YYYY Please format dates MM/DD/YYYY" at bounding box center [334, 126] width 70 height 40
click at [346, 131] on input "text" at bounding box center [334, 131] width 64 height 18
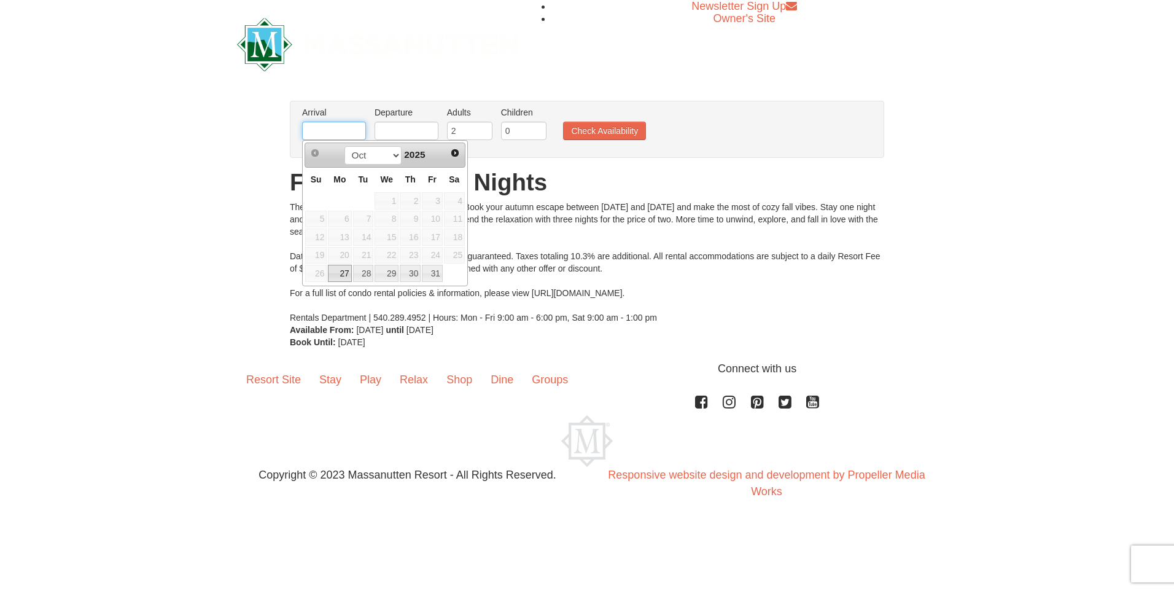
type input "[DATE]"
click at [327, 236] on td "13" at bounding box center [339, 237] width 25 height 18
click at [605, 130] on button "Check Availability" at bounding box center [604, 131] width 83 height 18
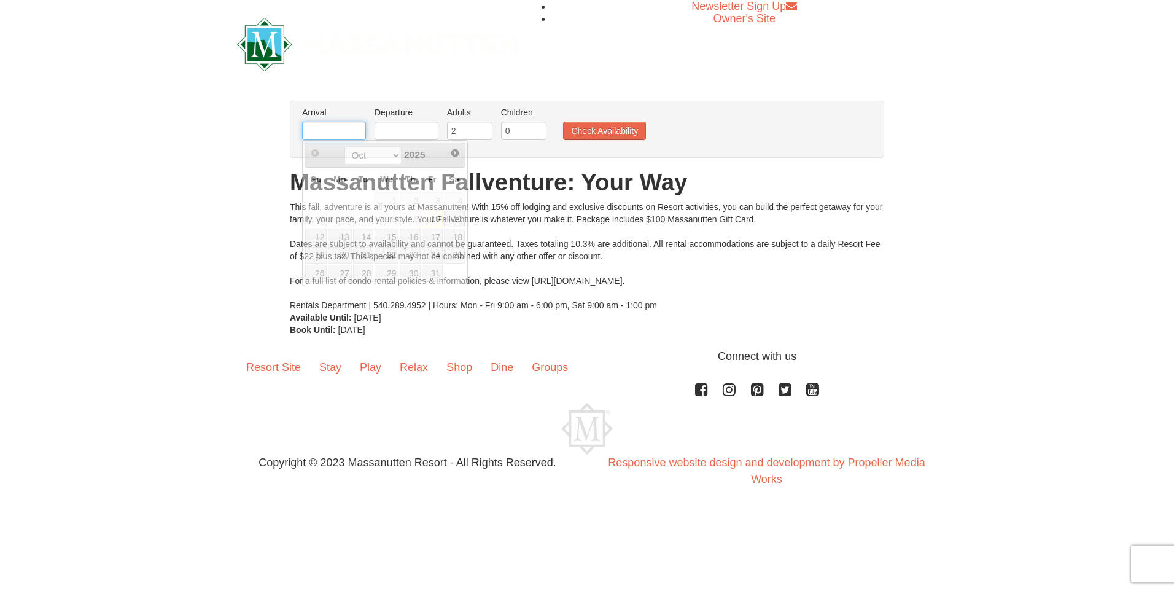
click at [346, 130] on input "text" at bounding box center [334, 131] width 64 height 18
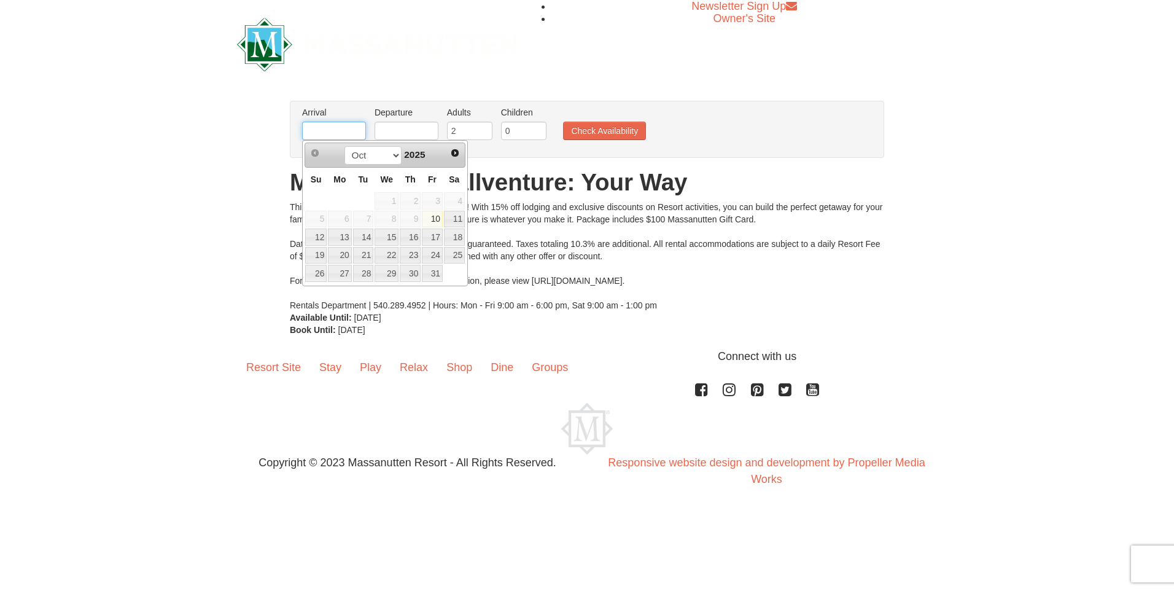
type input "[DATE]"
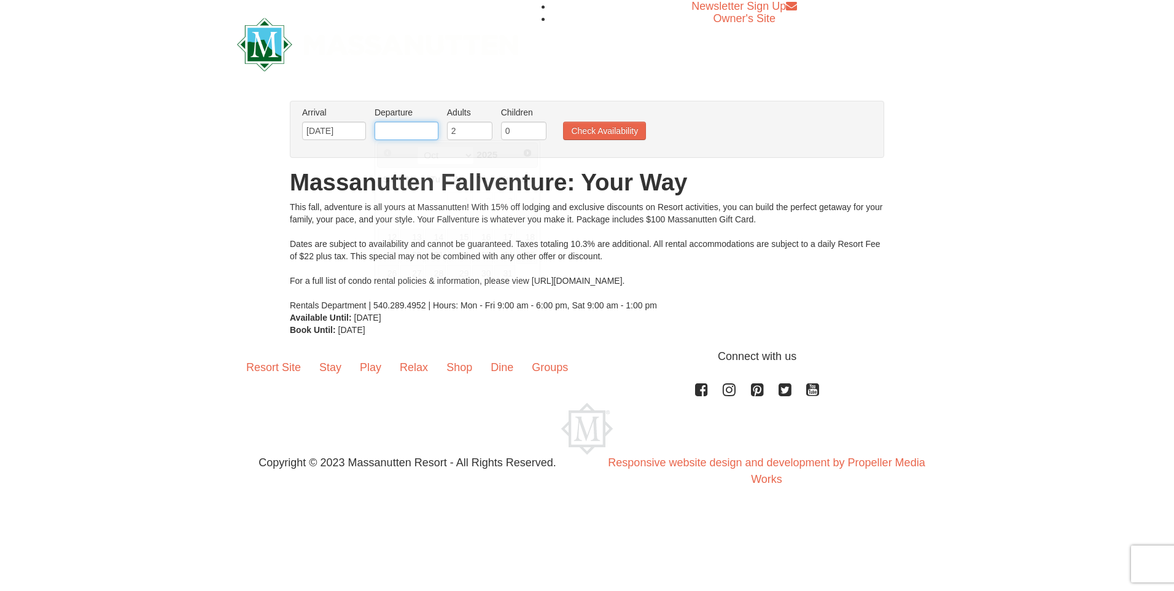
click at [401, 129] on input "text" at bounding box center [407, 131] width 64 height 18
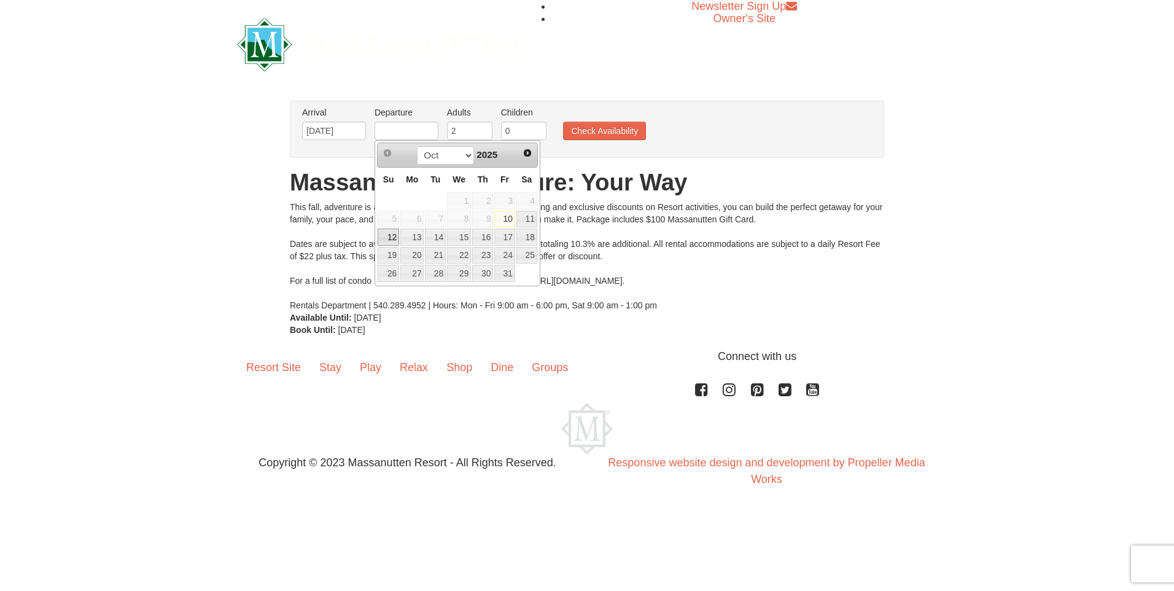
click at [387, 241] on link "12" at bounding box center [388, 236] width 21 height 17
type input "[DATE]"
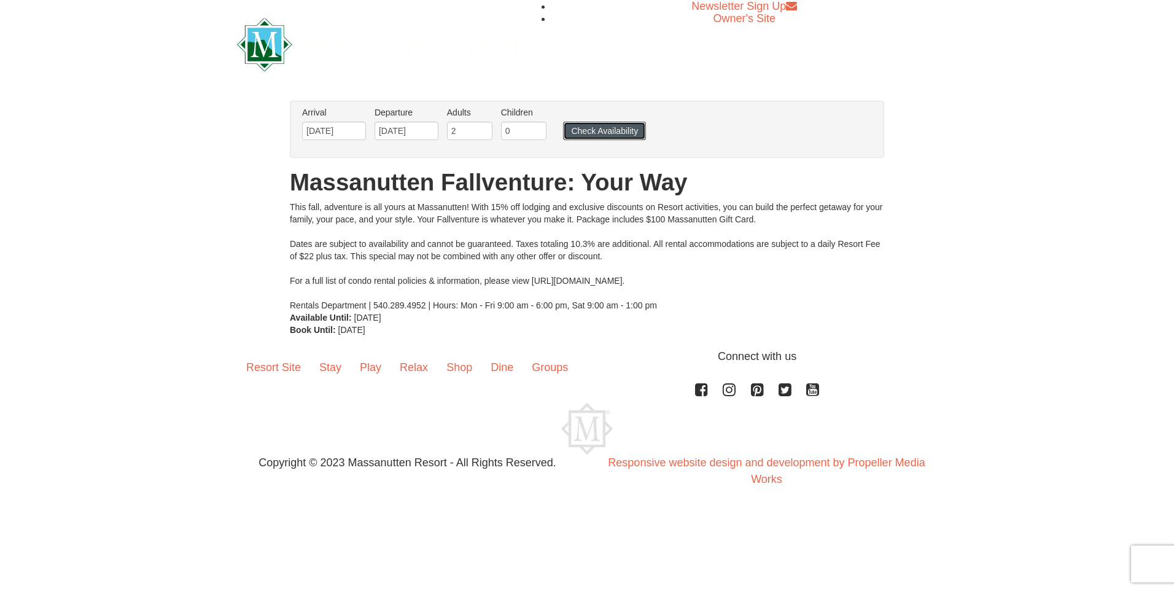
click at [616, 139] on button "Check Availability" at bounding box center [604, 131] width 83 height 18
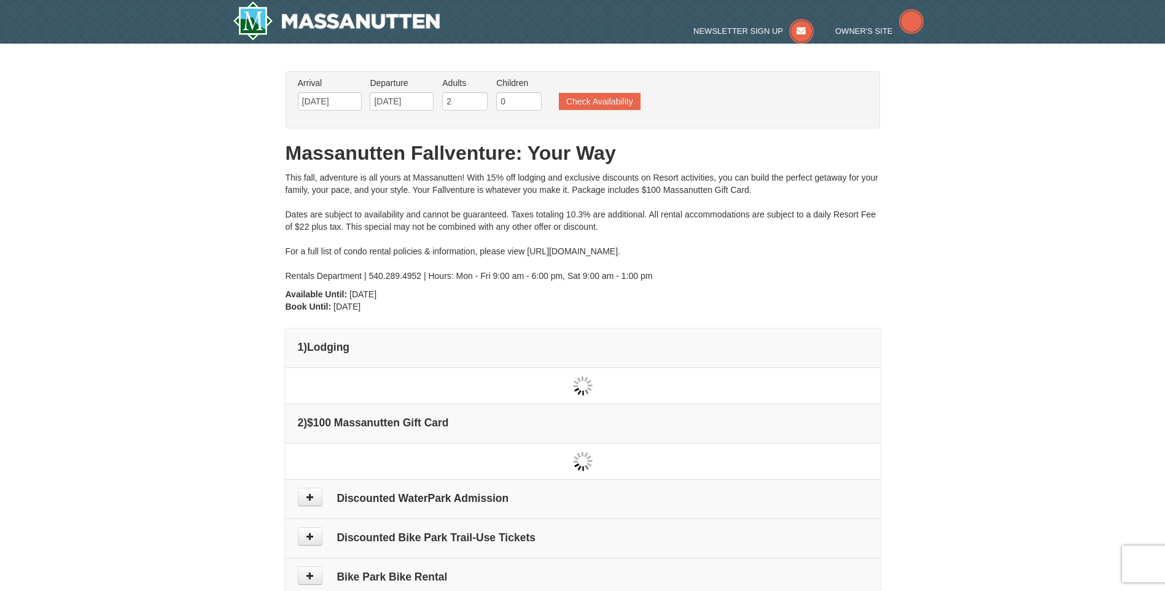
type input "[DATE]"
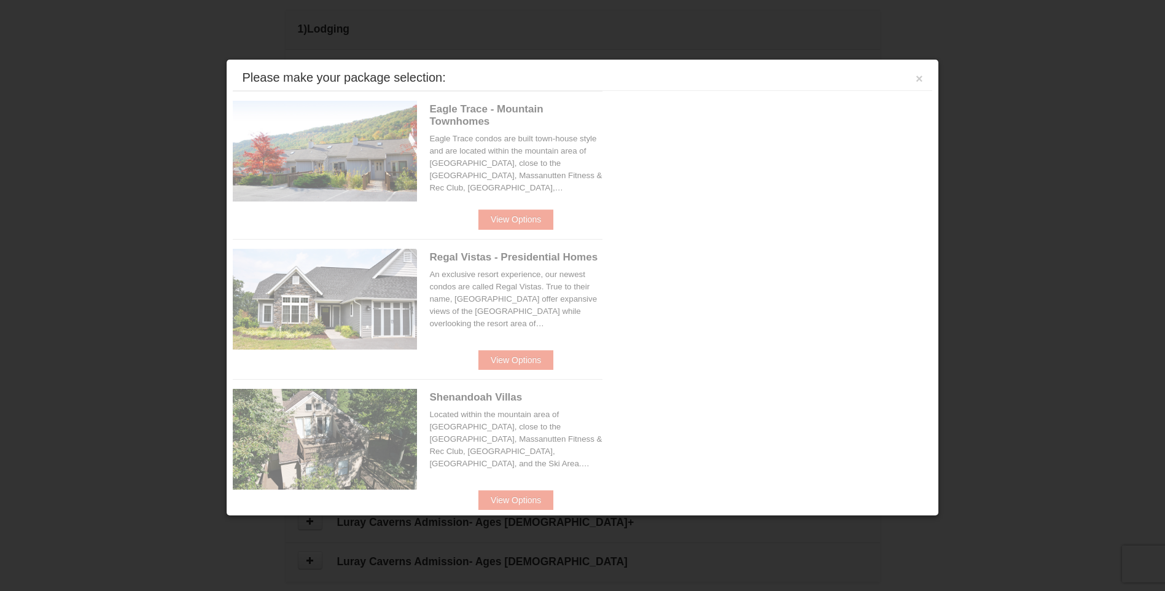
scroll to position [376, 0]
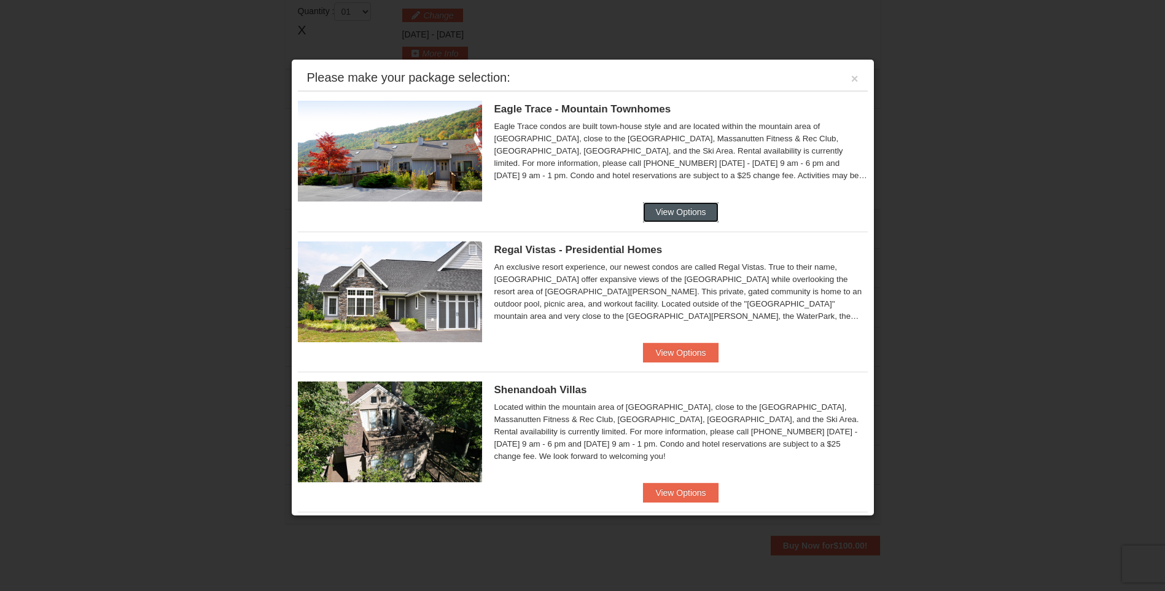
click at [678, 212] on button "View Options" at bounding box center [680, 212] width 75 height 20
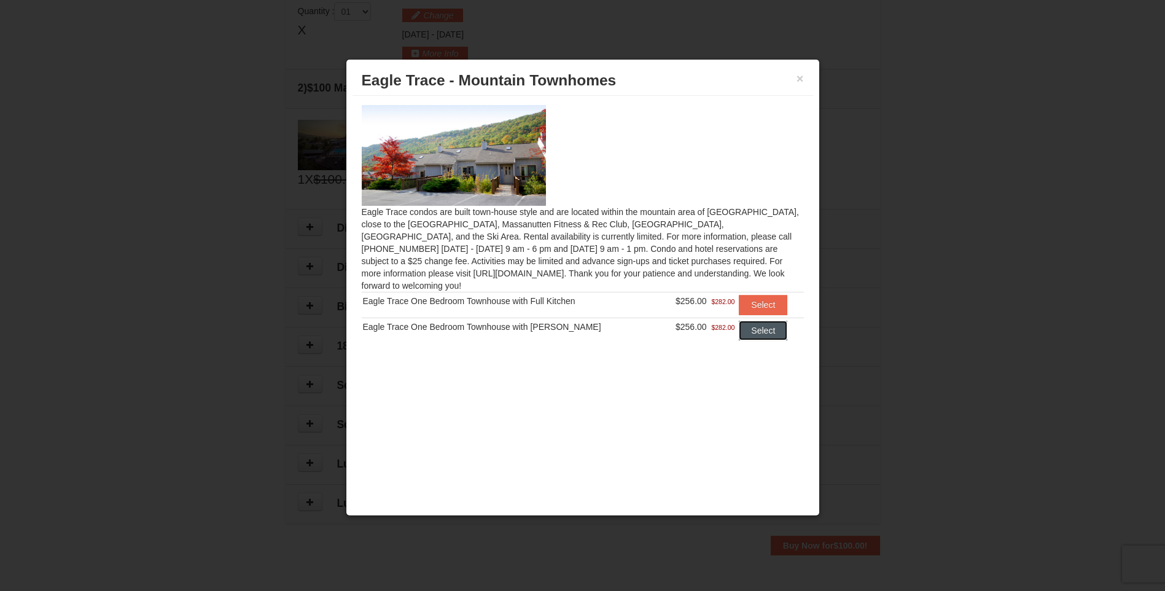
click at [755, 320] on button "Select" at bounding box center [763, 330] width 49 height 20
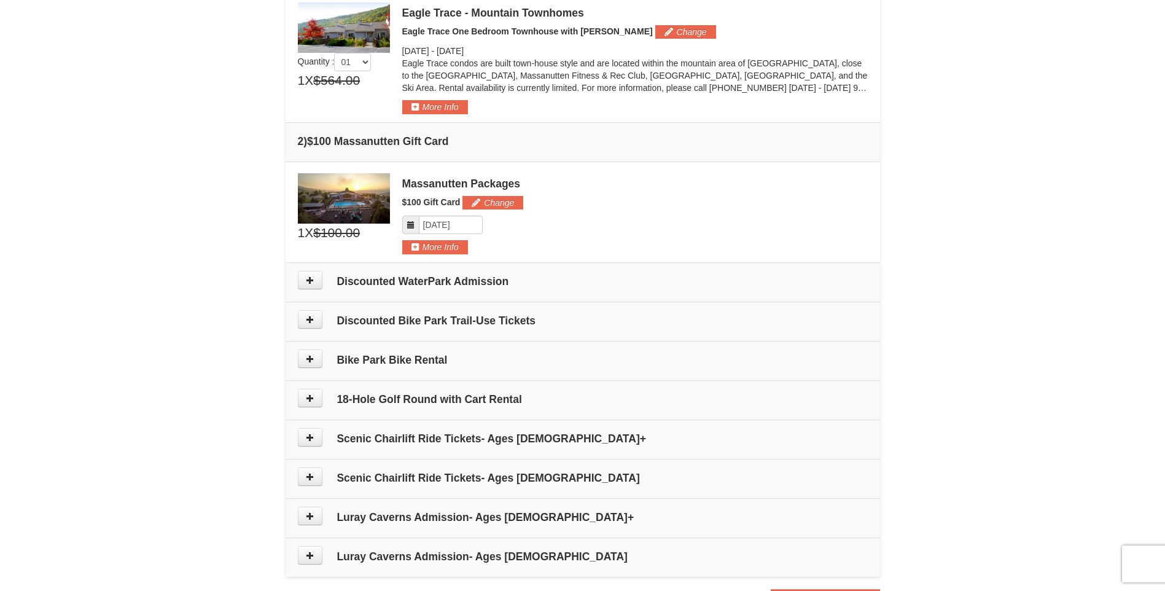
scroll to position [314, 0]
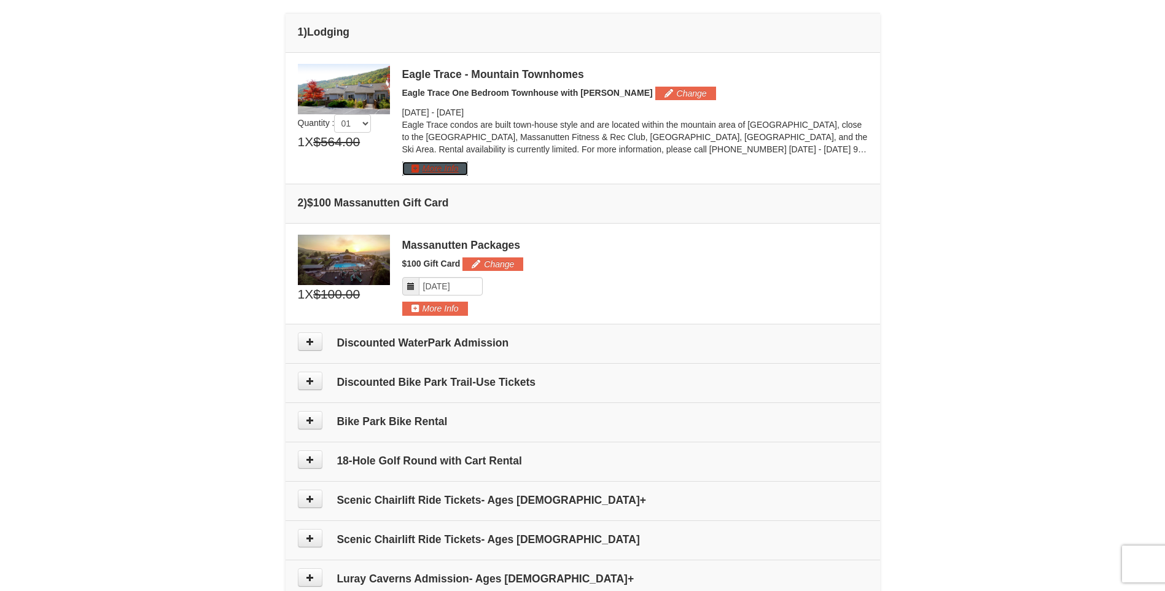
click at [445, 166] on button "More Info" at bounding box center [435, 168] width 66 height 14
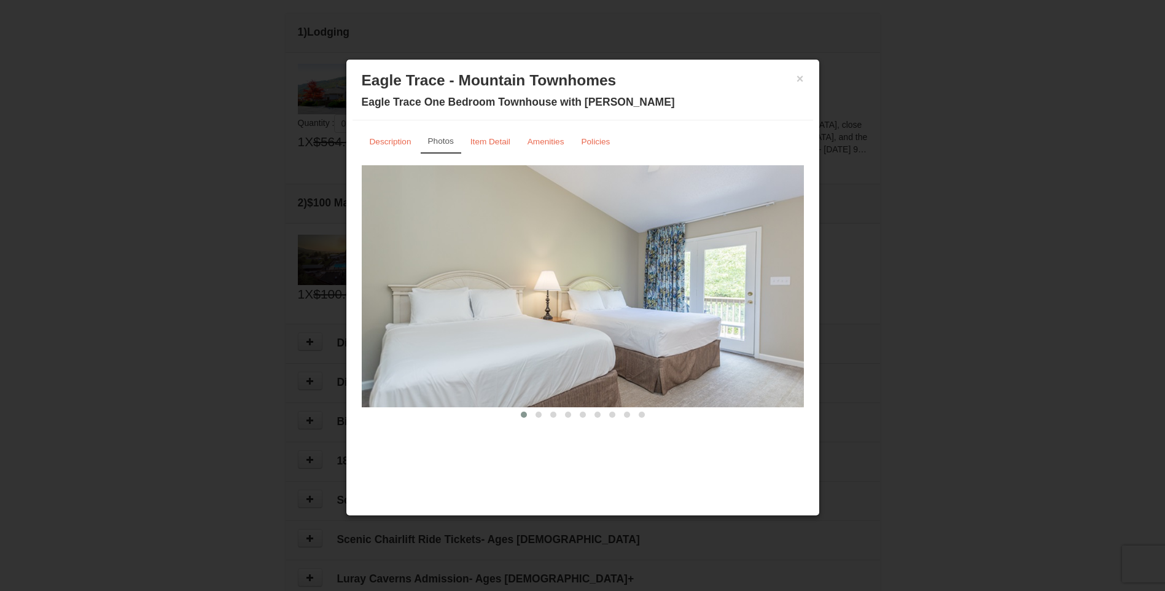
click at [755, 305] on img at bounding box center [583, 286] width 442 height 242
click at [658, 298] on img at bounding box center [583, 286] width 442 height 242
click at [795, 293] on img at bounding box center [583, 286] width 442 height 242
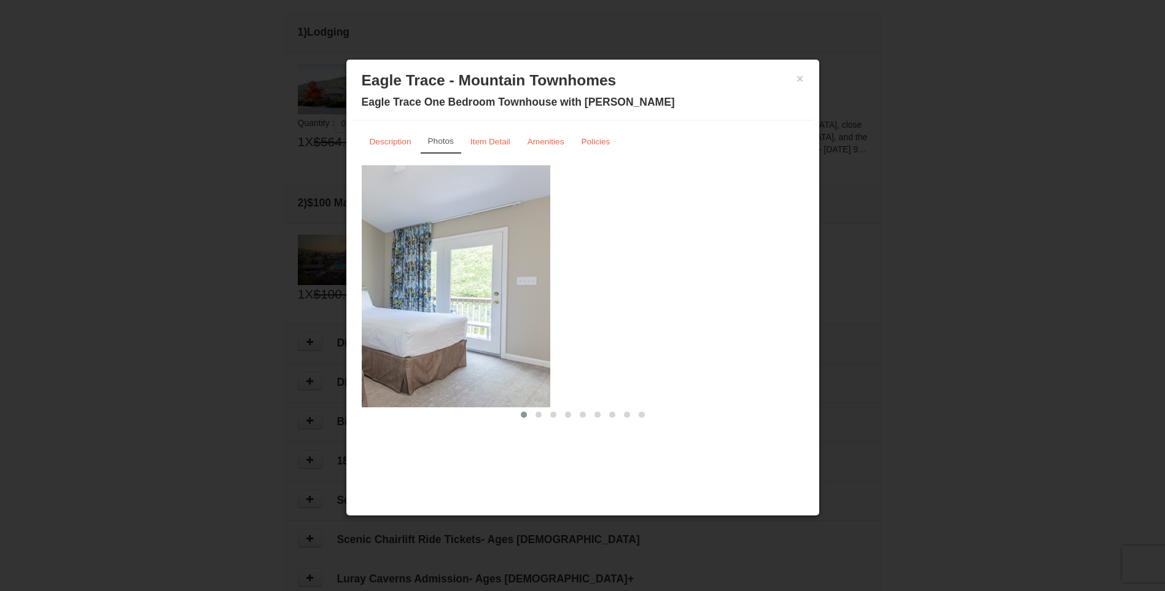
drag, startPoint x: 733, startPoint y: 288, endPoint x: 489, endPoint y: 316, distance: 246.0
click at [461, 323] on img at bounding box center [329, 286] width 442 height 242
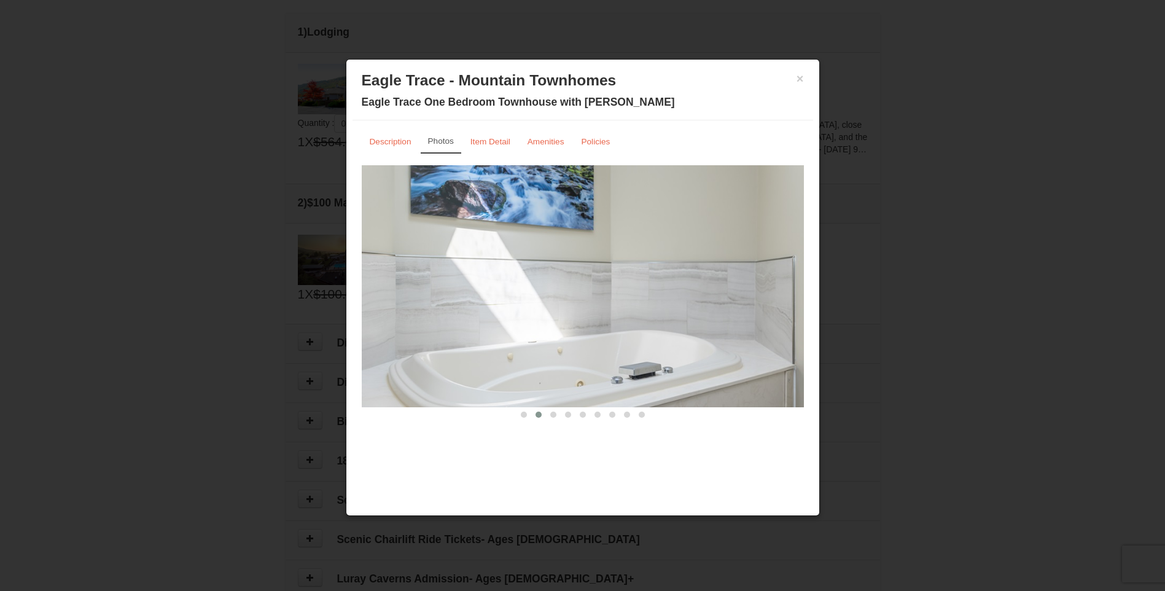
drag, startPoint x: 652, startPoint y: 271, endPoint x: 434, endPoint y: 282, distance: 218.2
click at [434, 282] on img at bounding box center [583, 286] width 442 height 242
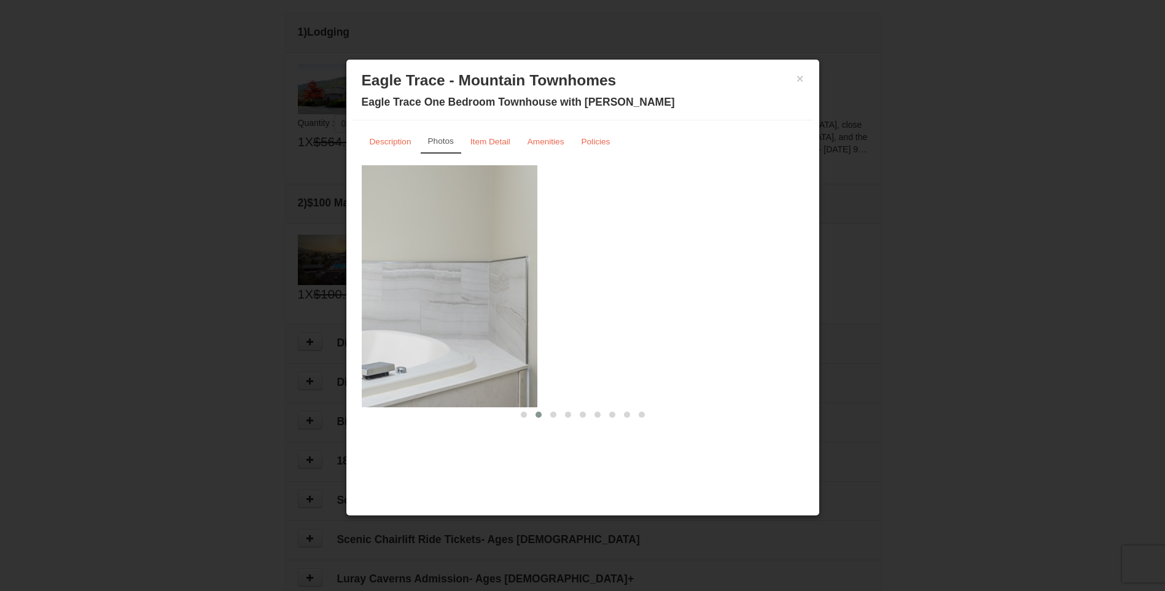
drag, startPoint x: 748, startPoint y: 289, endPoint x: 399, endPoint y: 343, distance: 352.9
click at [399, 343] on img at bounding box center [316, 286] width 442 height 242
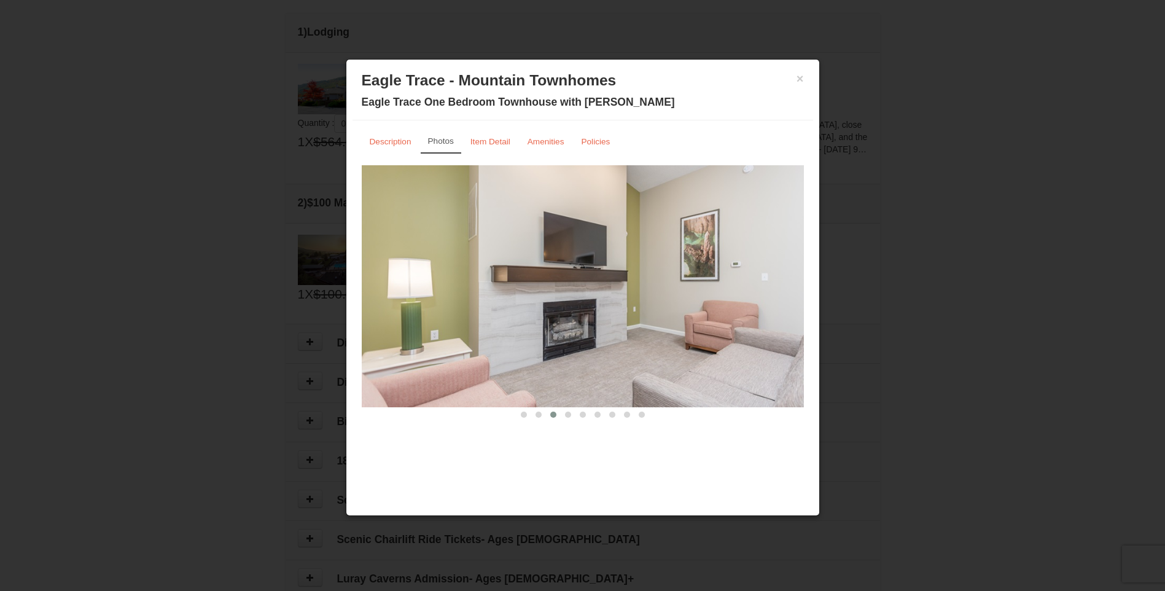
drag, startPoint x: 740, startPoint y: 270, endPoint x: 424, endPoint y: 313, distance: 319.0
click at [424, 313] on img at bounding box center [583, 286] width 442 height 242
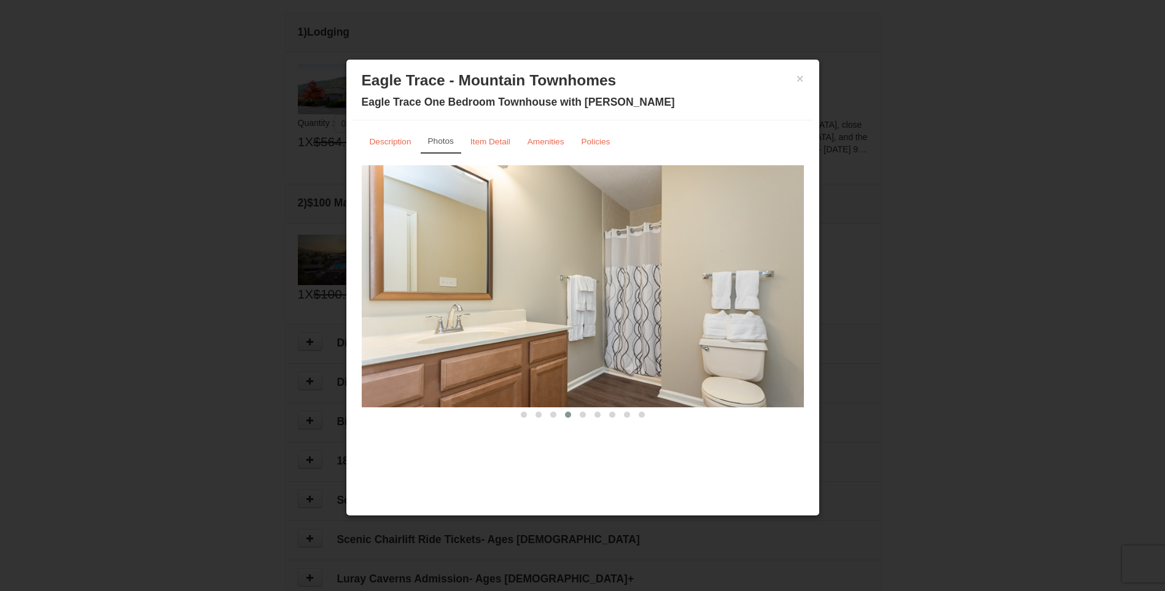
drag, startPoint x: 751, startPoint y: 273, endPoint x: 380, endPoint y: 336, distance: 376.3
click at [380, 336] on img at bounding box center [583, 286] width 442 height 242
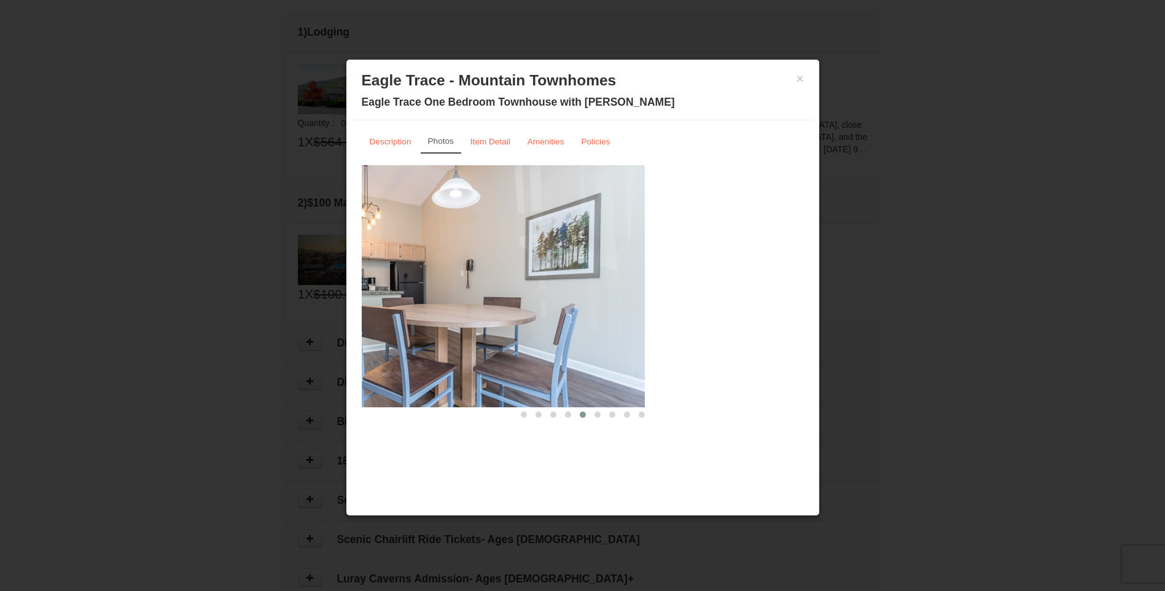
drag, startPoint x: 729, startPoint y: 279, endPoint x: 289, endPoint y: 344, distance: 445.5
click at [287, 344] on body "Browser Not Supported We notice you are using a browser which will not provide …" at bounding box center [582, 345] width 1165 height 1319
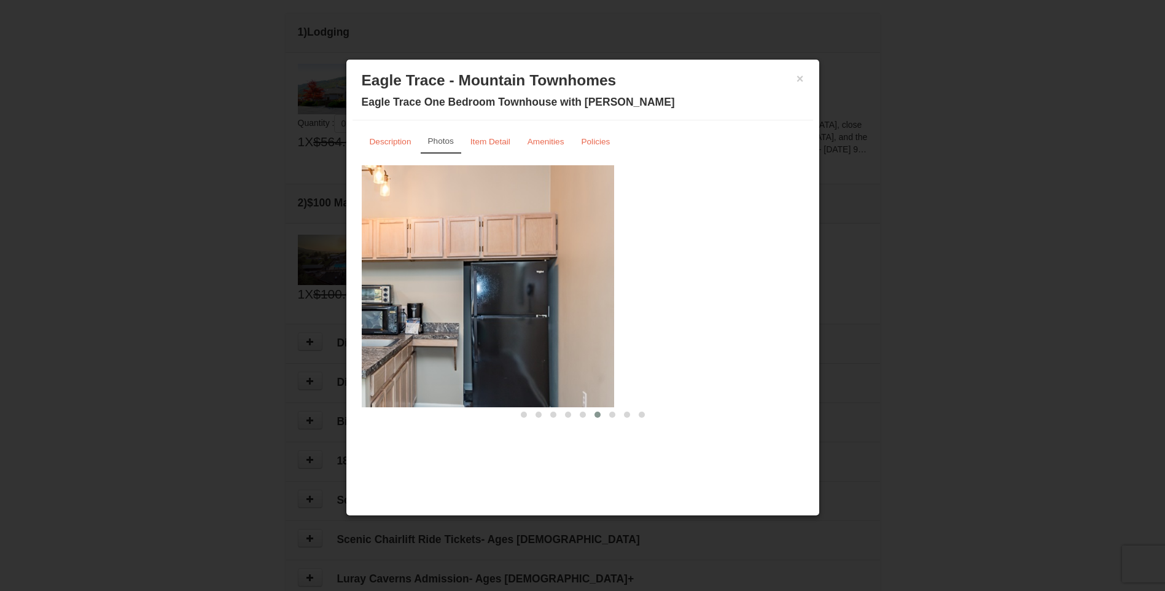
drag, startPoint x: 740, startPoint y: 277, endPoint x: 445, endPoint y: 314, distance: 297.7
click at [415, 313] on img at bounding box center [393, 286] width 442 height 242
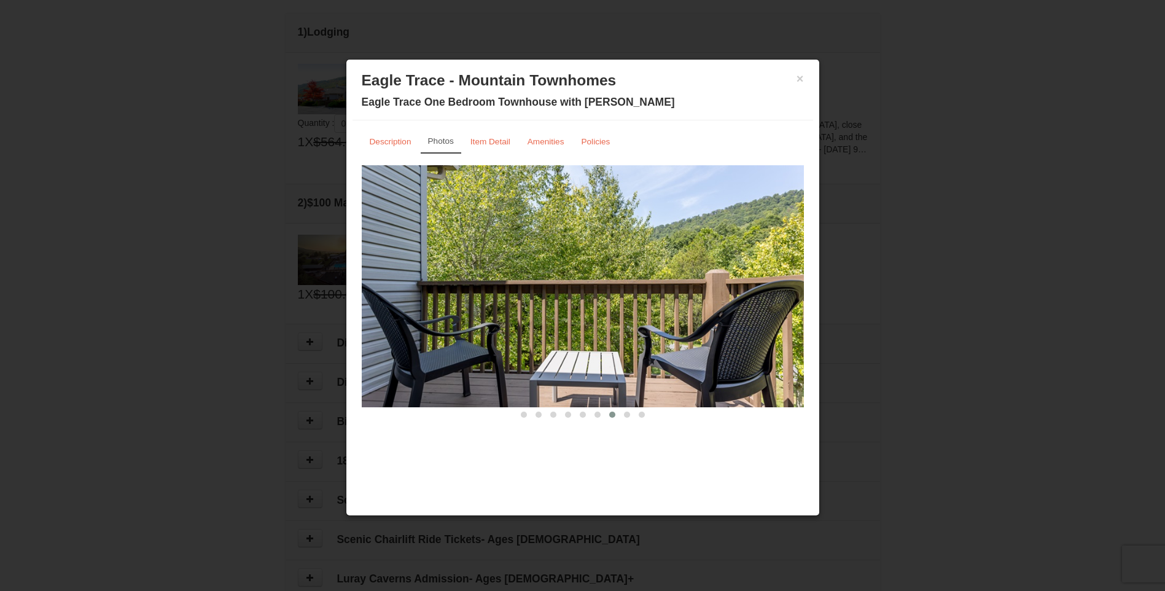
drag, startPoint x: 763, startPoint y: 292, endPoint x: 399, endPoint y: 331, distance: 366.2
click at [402, 330] on img at bounding box center [583, 286] width 442 height 242
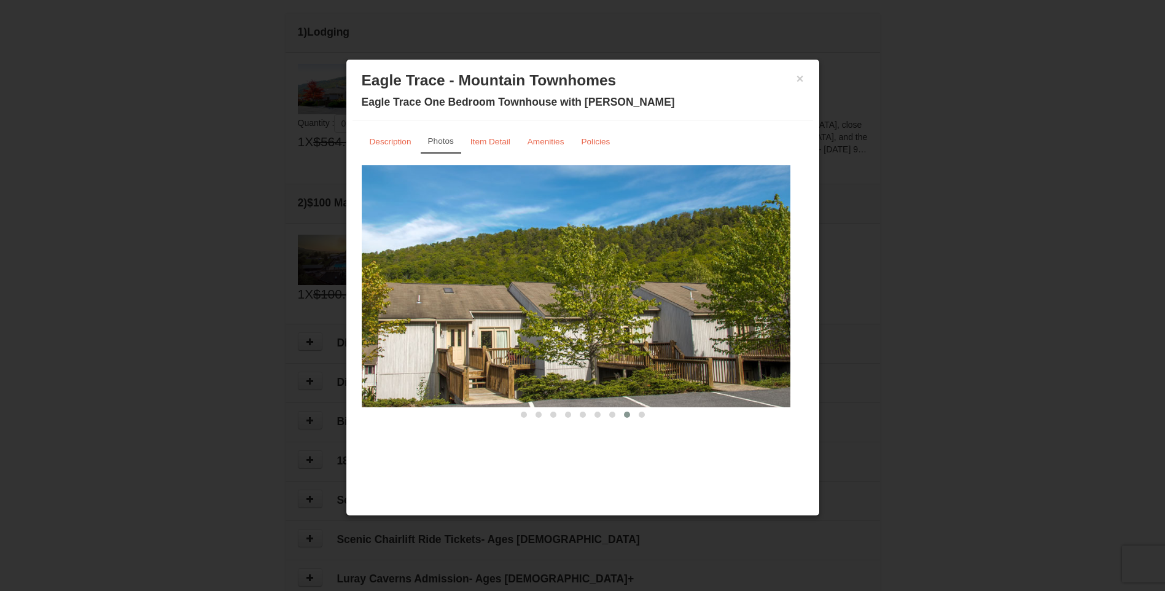
drag, startPoint x: 781, startPoint y: 307, endPoint x: 409, endPoint y: 333, distance: 372.9
click at [409, 333] on img at bounding box center [569, 286] width 442 height 242
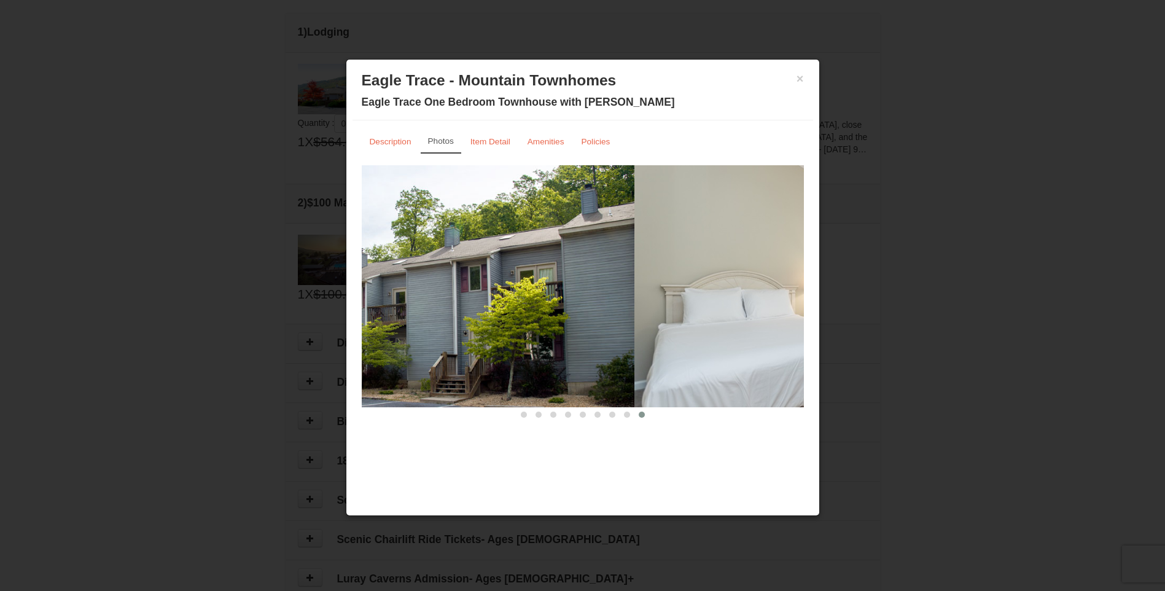
drag, startPoint x: 773, startPoint y: 296, endPoint x: 524, endPoint y: 314, distance: 249.3
click at [524, 314] on img at bounding box center [413, 286] width 442 height 242
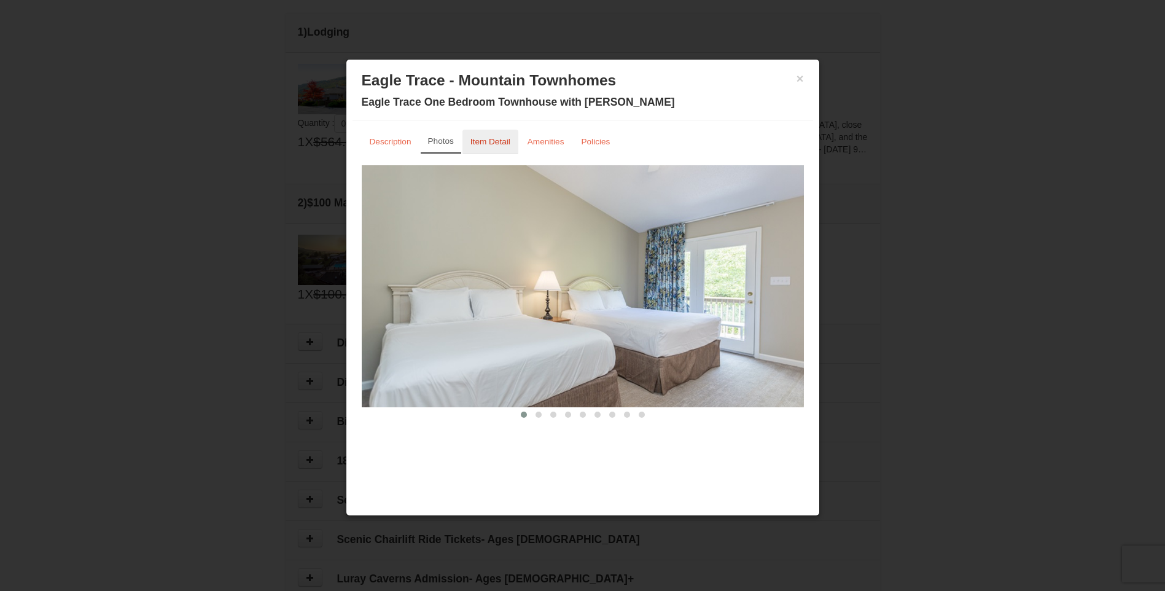
click at [497, 141] on small "Item Detail" at bounding box center [490, 141] width 40 height 9
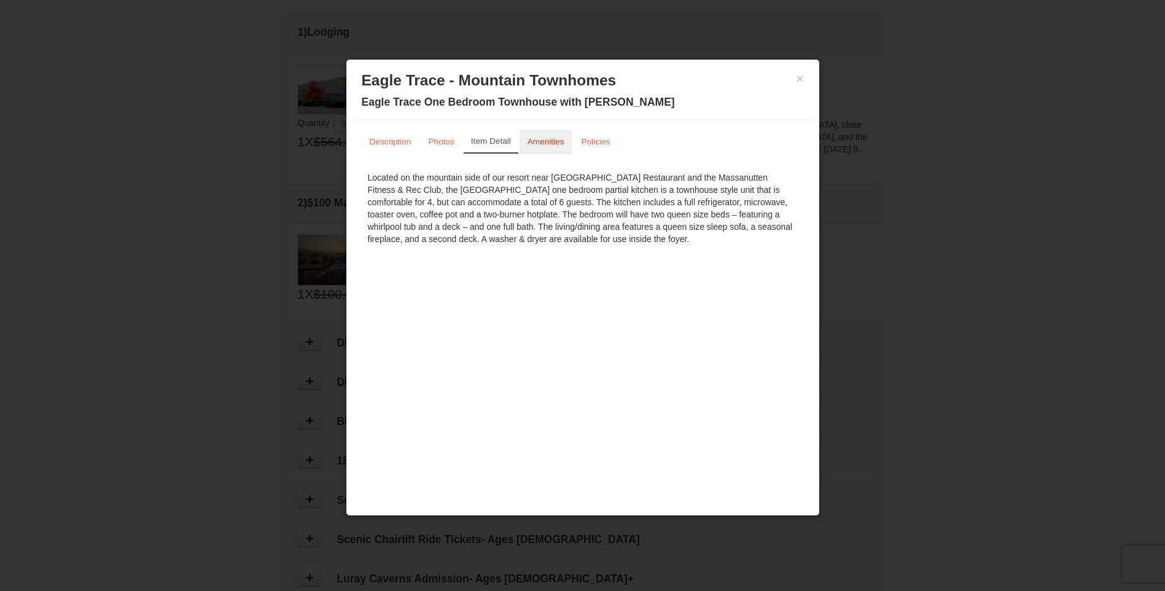
click at [529, 141] on small "Amenities" at bounding box center [545, 141] width 37 height 9
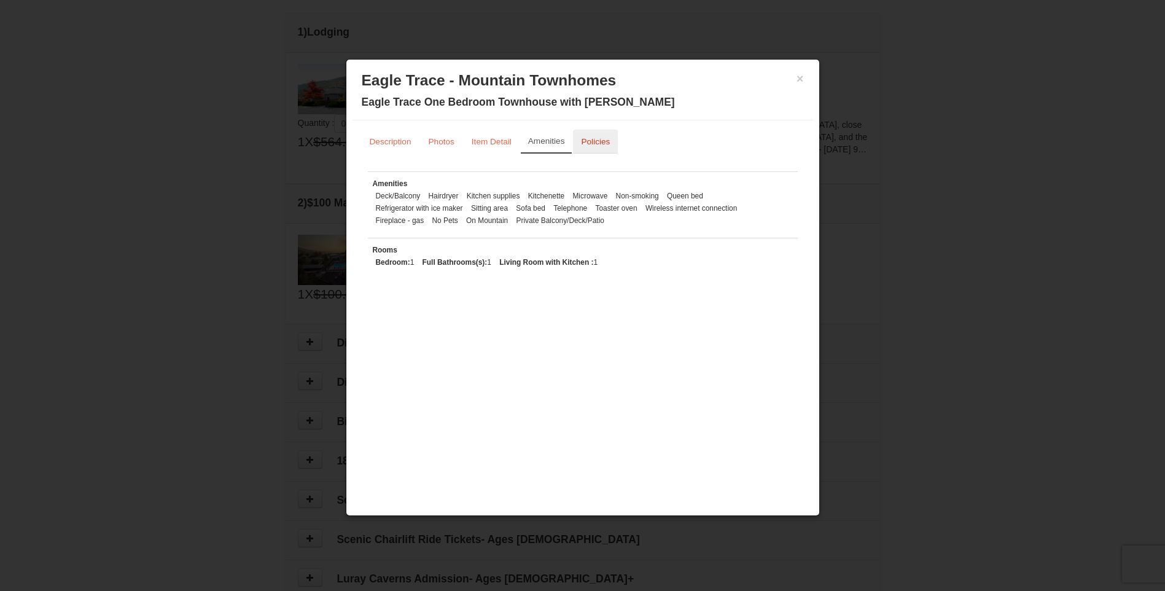
click at [586, 144] on small "Policies" at bounding box center [595, 141] width 29 height 9
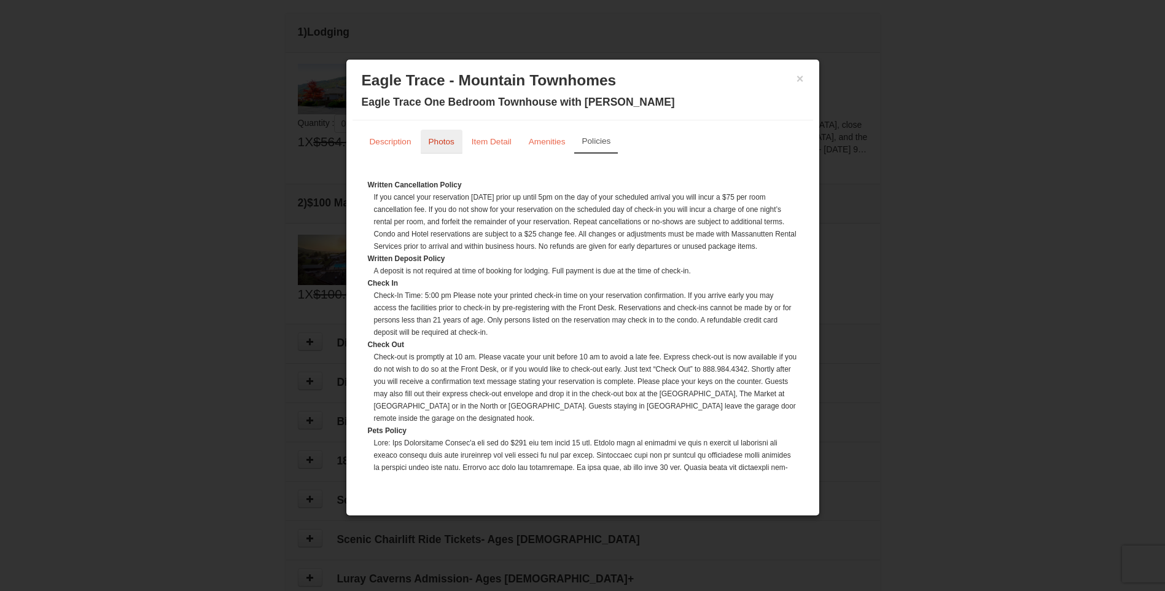
click at [437, 141] on small "Photos" at bounding box center [442, 141] width 26 height 9
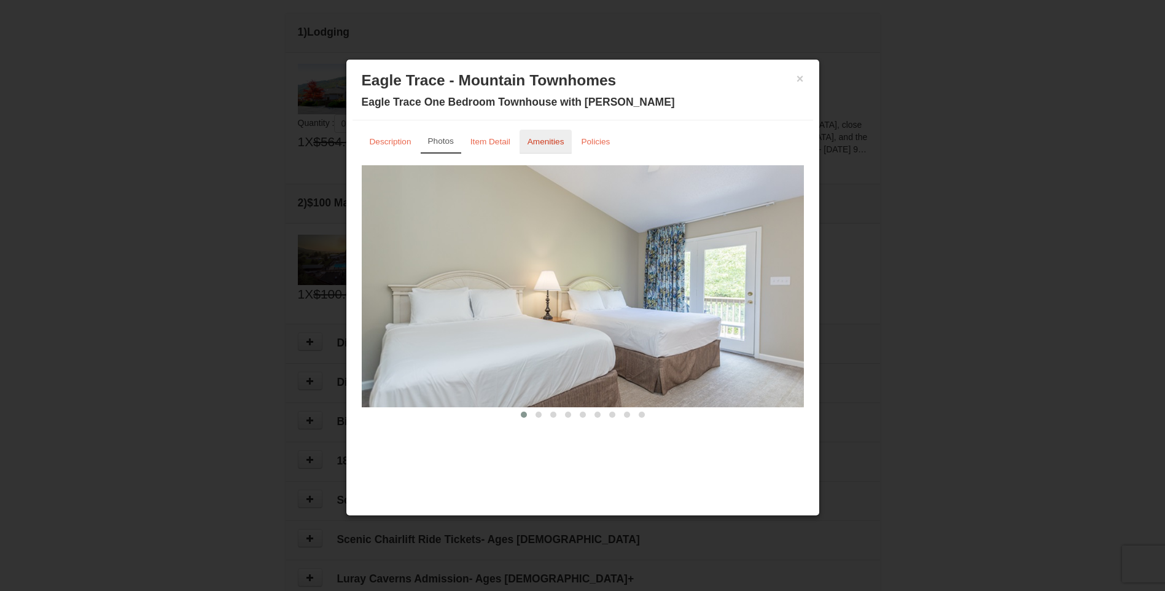
click at [539, 142] on small "Amenities" at bounding box center [545, 141] width 37 height 9
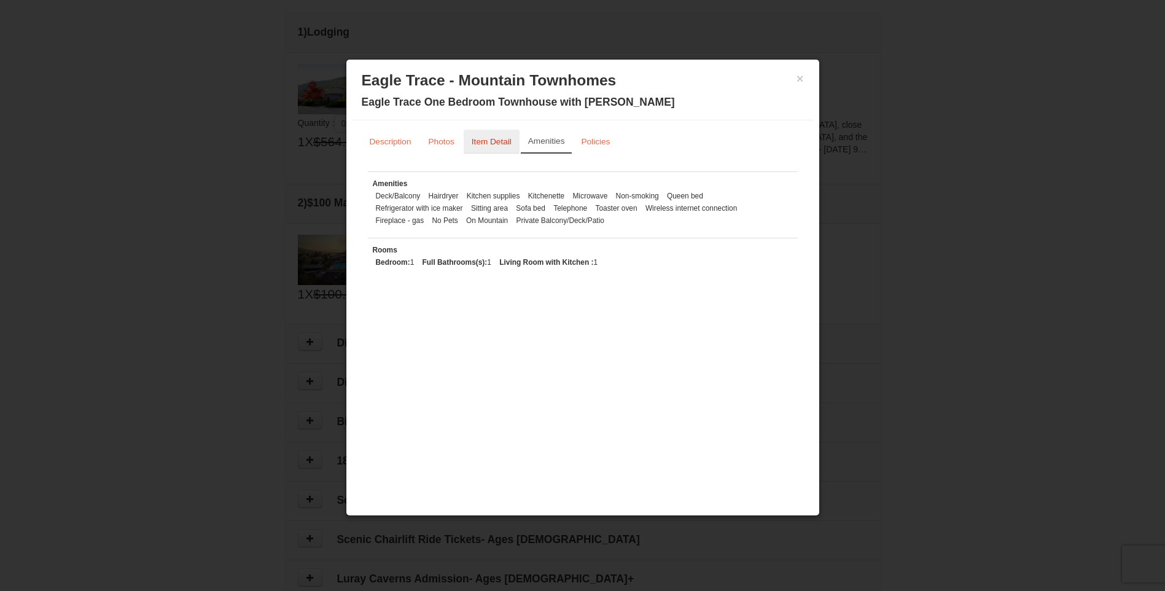
click at [481, 144] on small "Item Detail" at bounding box center [492, 141] width 40 height 9
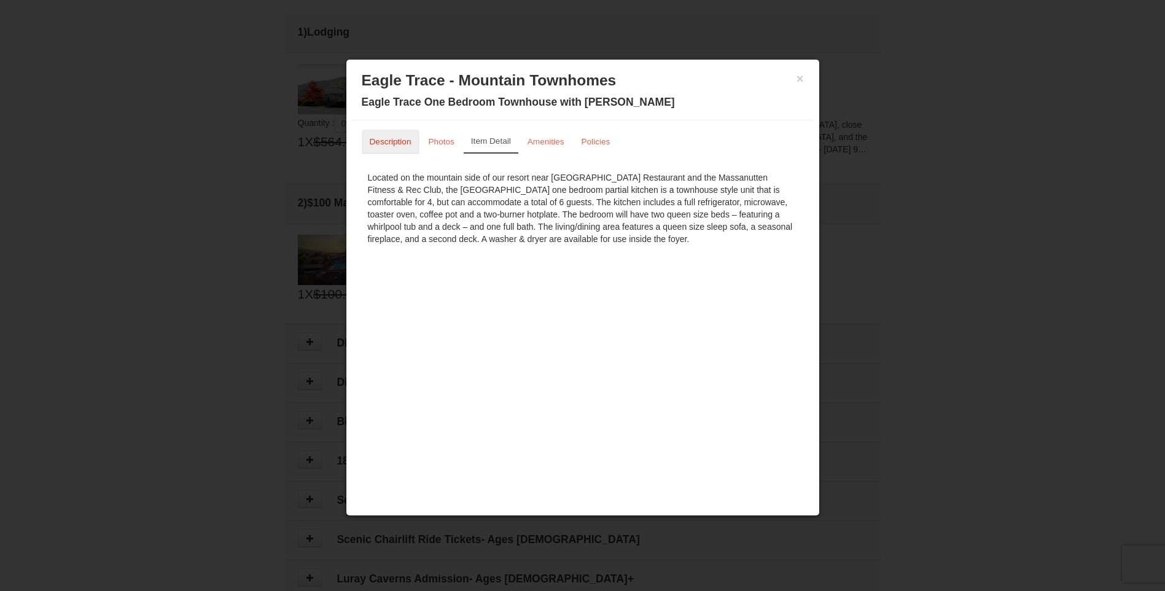
click at [395, 139] on small "Description" at bounding box center [391, 141] width 42 height 9
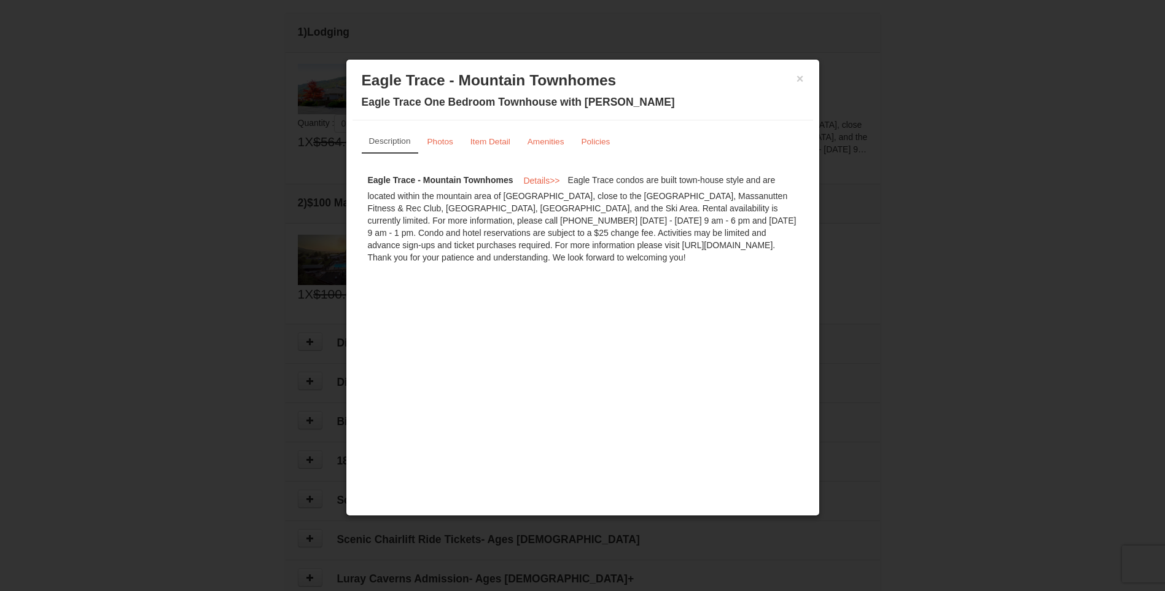
click at [794, 86] on h3 "Eagle Trace - Mountain Townhomes" at bounding box center [583, 80] width 442 height 18
click at [798, 79] on button "×" at bounding box center [799, 78] width 7 height 12
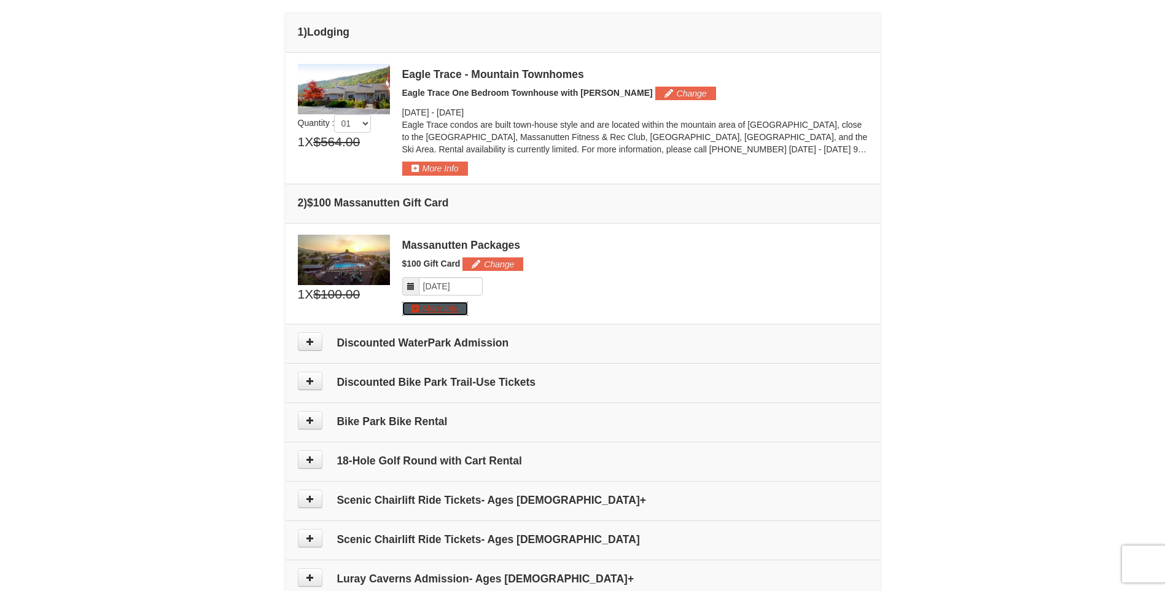
click at [432, 305] on button "More Info" at bounding box center [435, 308] width 66 height 14
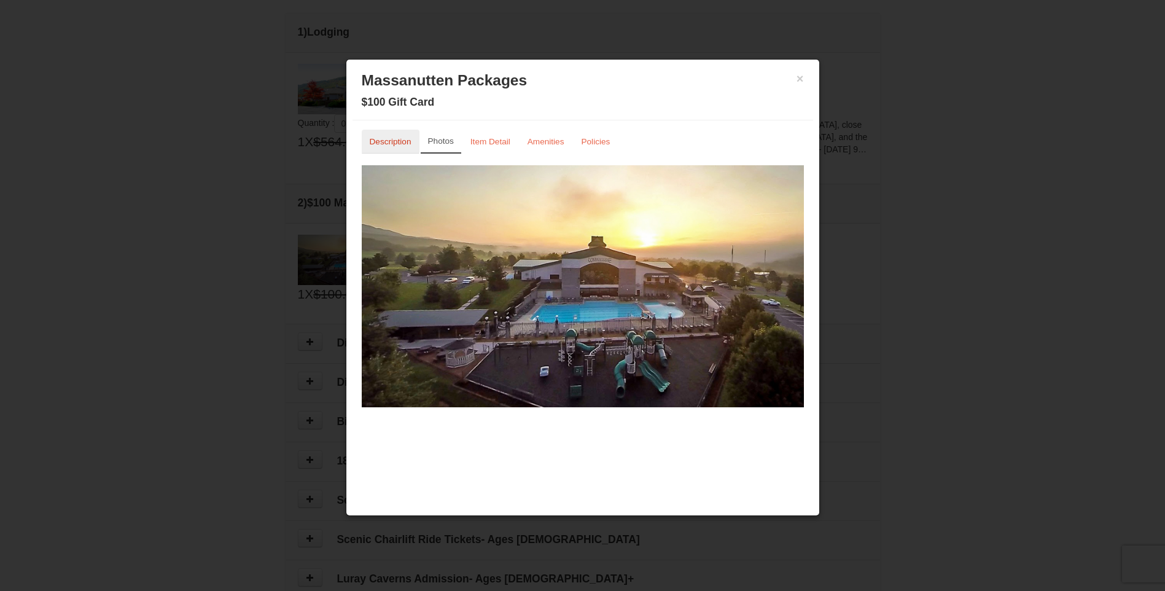
click at [408, 145] on small "Description" at bounding box center [391, 141] width 42 height 9
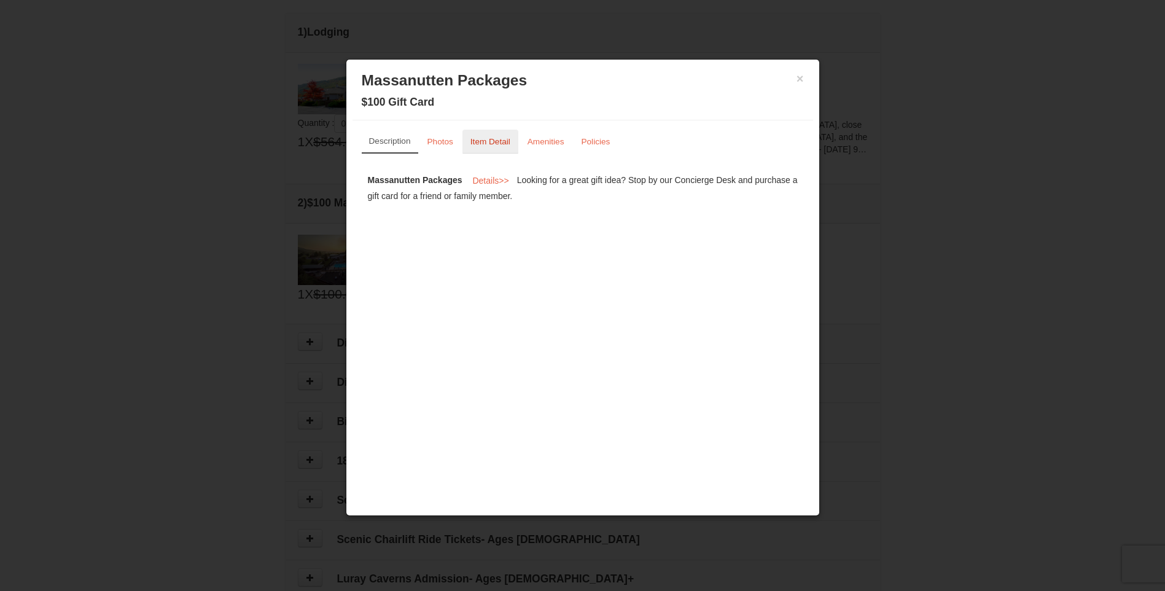
click at [477, 141] on small "Item Detail" at bounding box center [490, 141] width 40 height 9
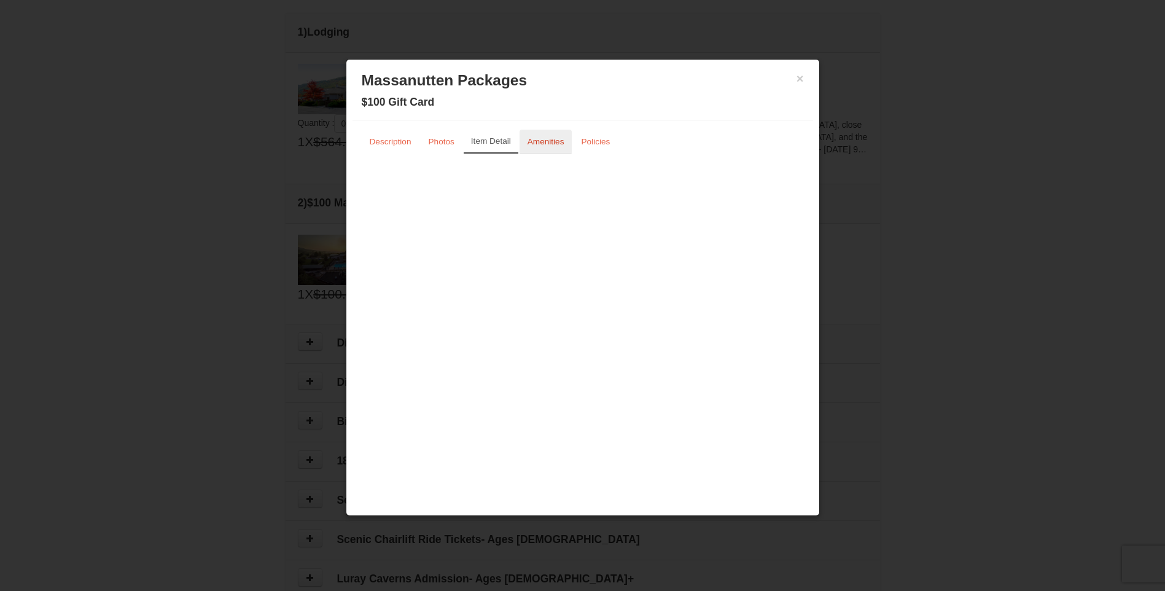
click at [539, 144] on small "Amenities" at bounding box center [545, 141] width 37 height 9
click at [607, 147] on link "Policies" at bounding box center [595, 142] width 45 height 24
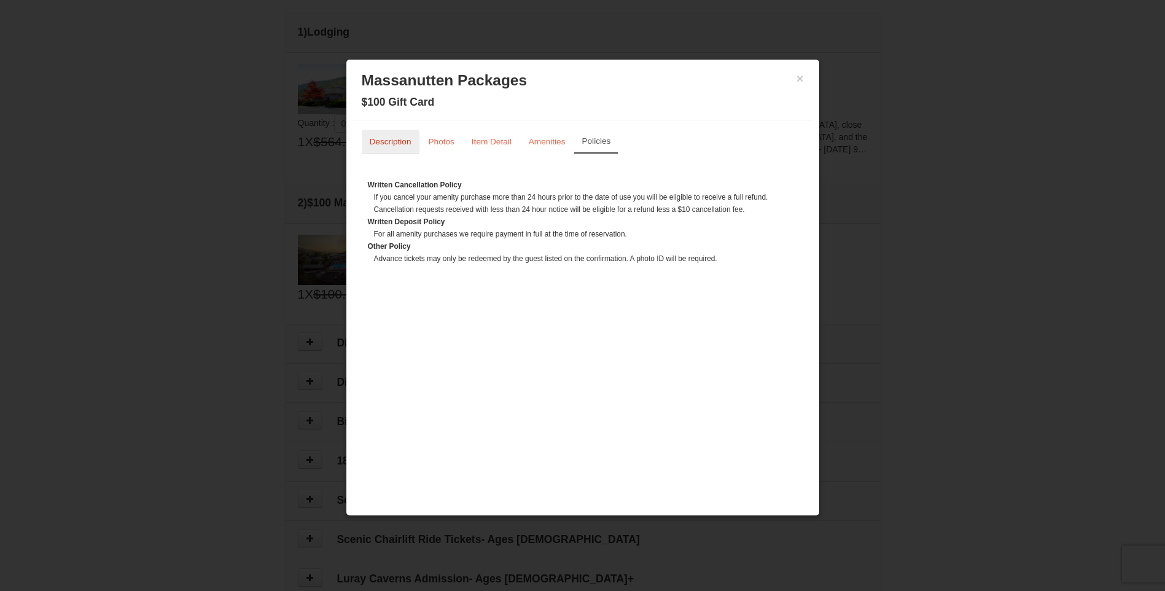
click at [397, 139] on small "Description" at bounding box center [391, 141] width 42 height 9
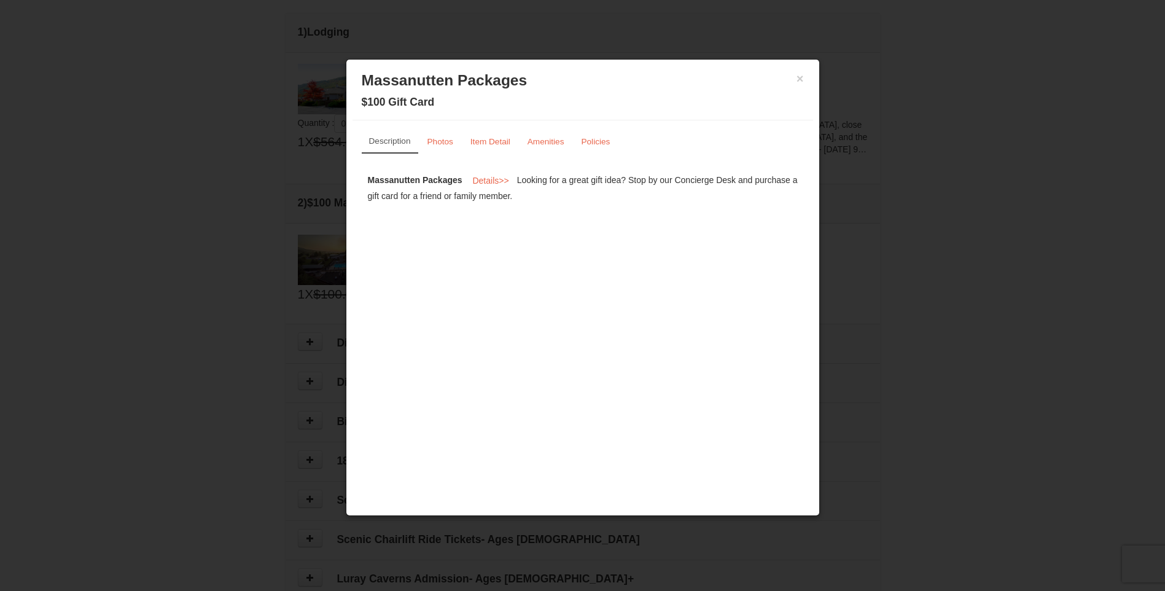
click at [792, 76] on h3 "Massanutten Packages" at bounding box center [583, 80] width 442 height 18
click at [798, 80] on button "×" at bounding box center [799, 78] width 7 height 12
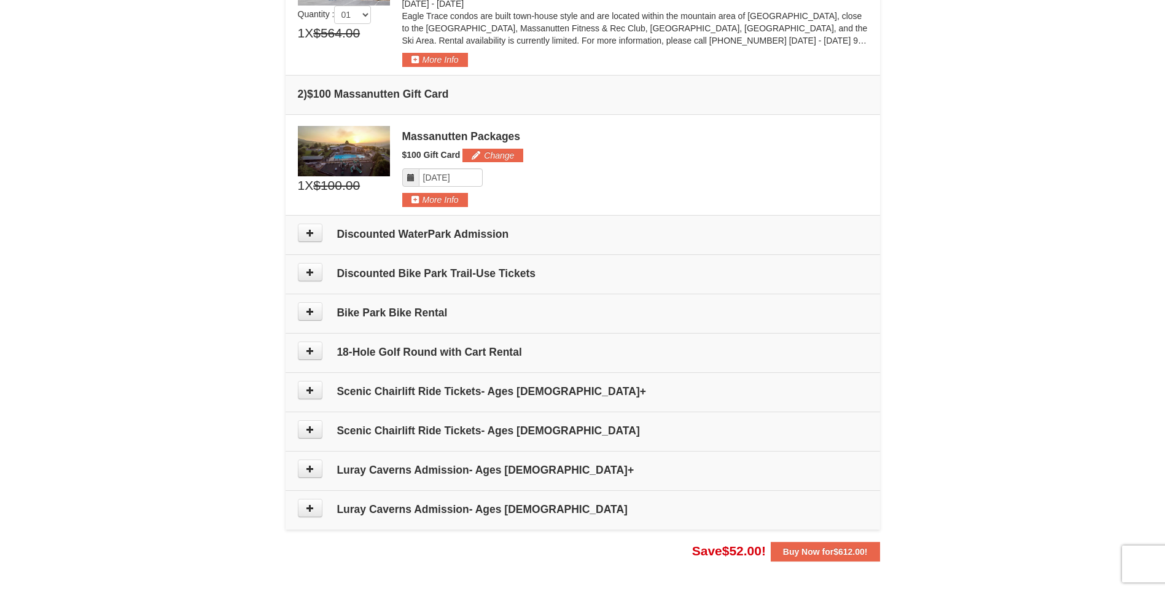
scroll to position [560, 0]
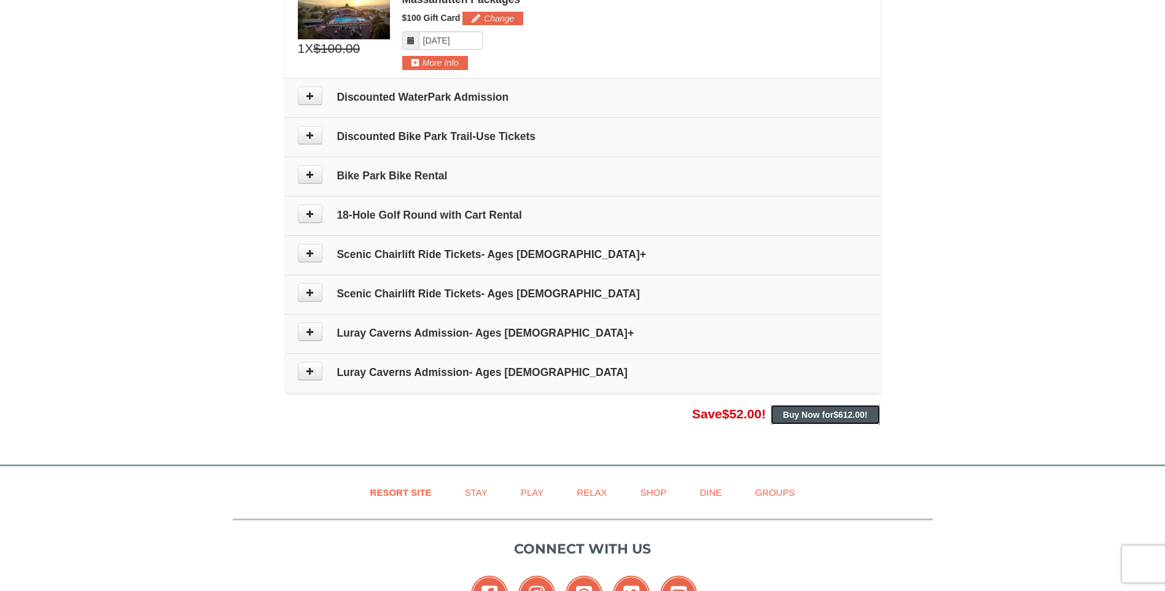
click at [823, 415] on strong "Buy Now for $612.00 !" at bounding box center [825, 415] width 85 height 10
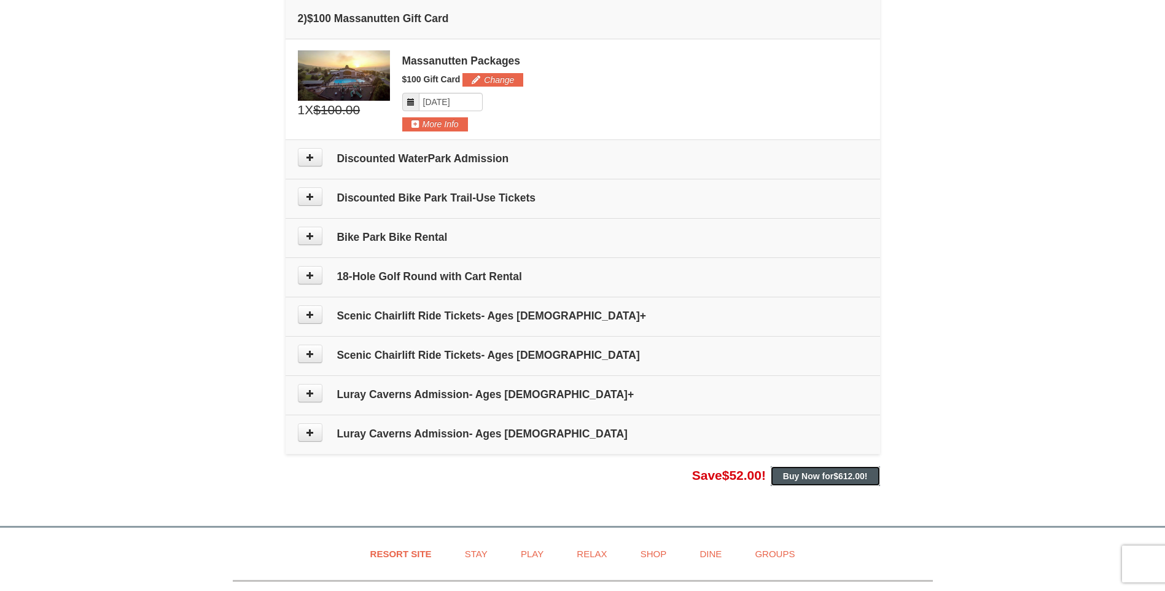
scroll to position [130, 0]
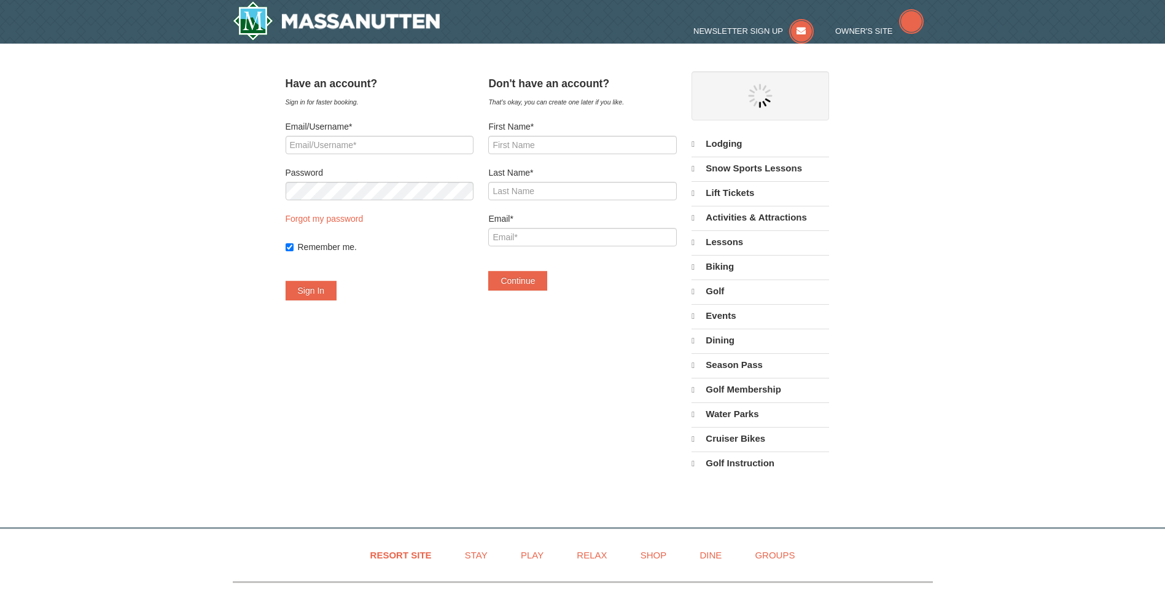
select select "10"
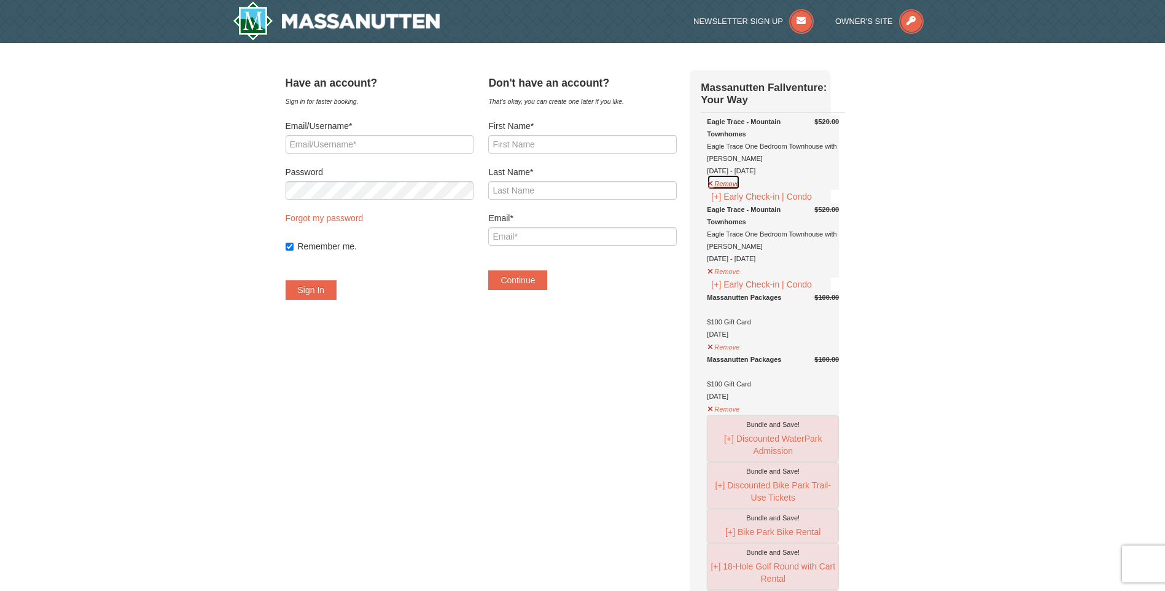
click at [740, 184] on button "Remove" at bounding box center [723, 181] width 33 height 15
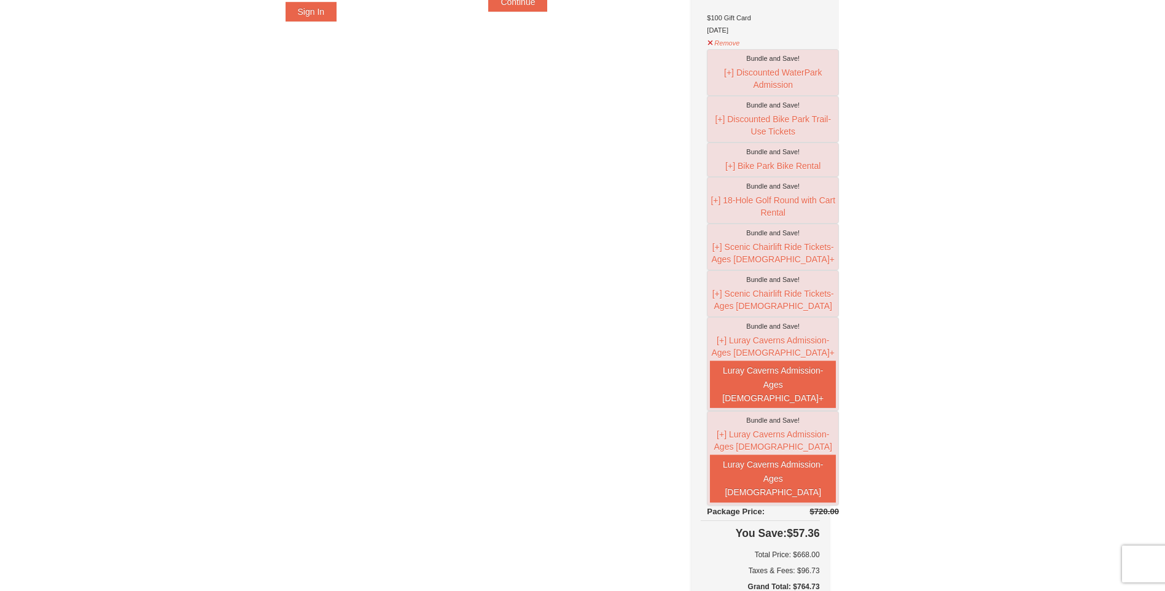
scroll to position [307, 0]
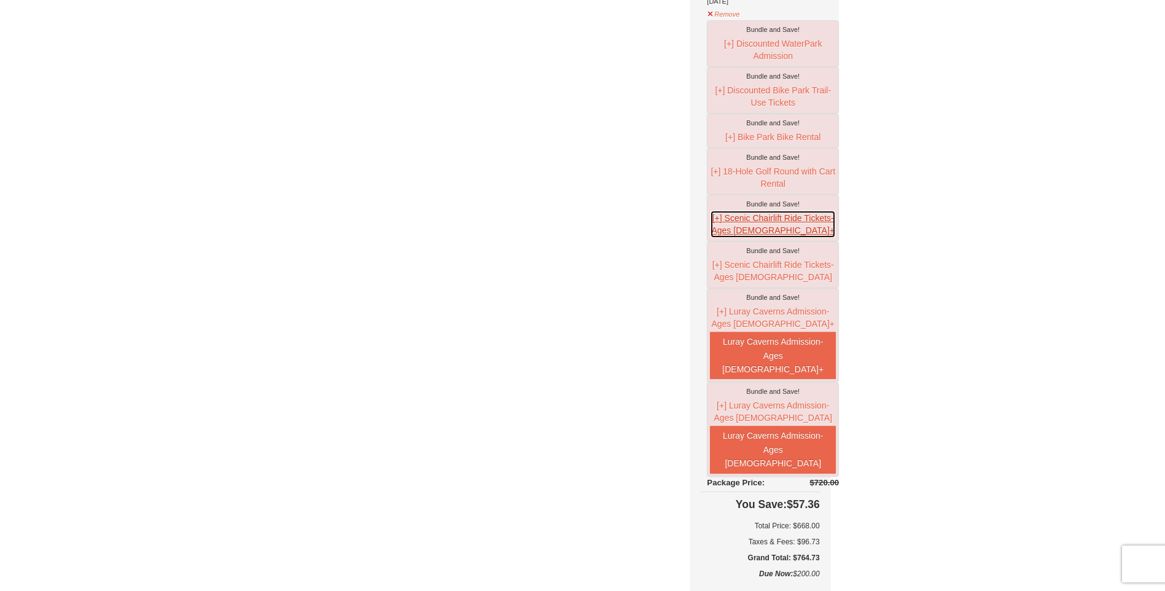
click at [734, 230] on button "[+] Scenic Chairlift Ride Tickets- Ages [DEMOGRAPHIC_DATA]+" at bounding box center [773, 224] width 126 height 28
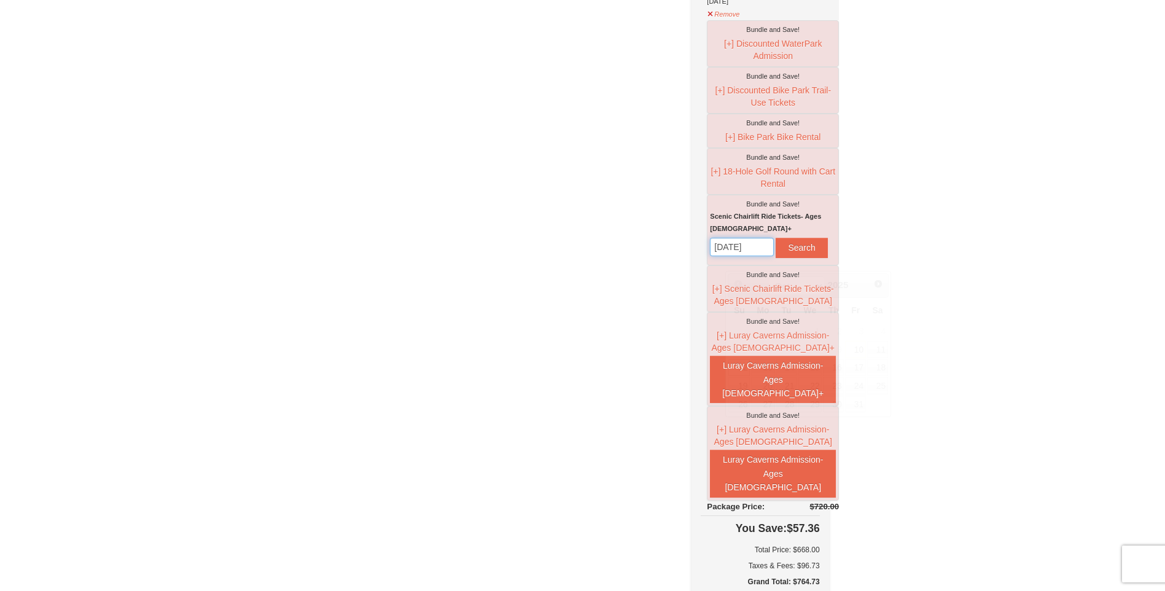
click at [774, 253] on input "[DATE]" at bounding box center [742, 247] width 64 height 18
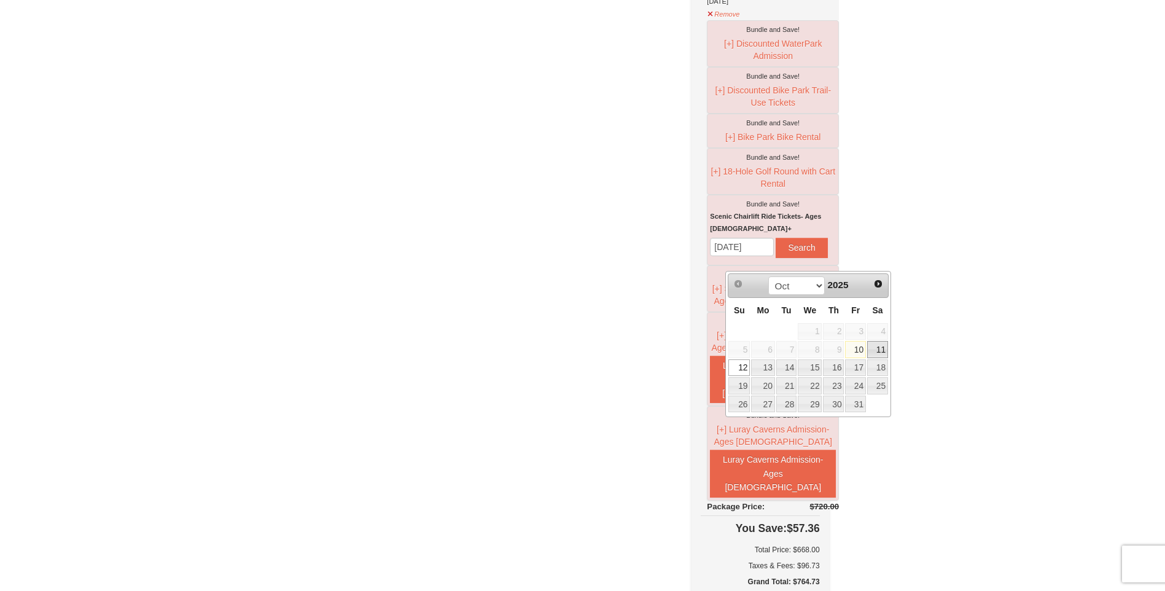
click at [882, 348] on link "11" at bounding box center [877, 349] width 21 height 17
type input "[DATE]"
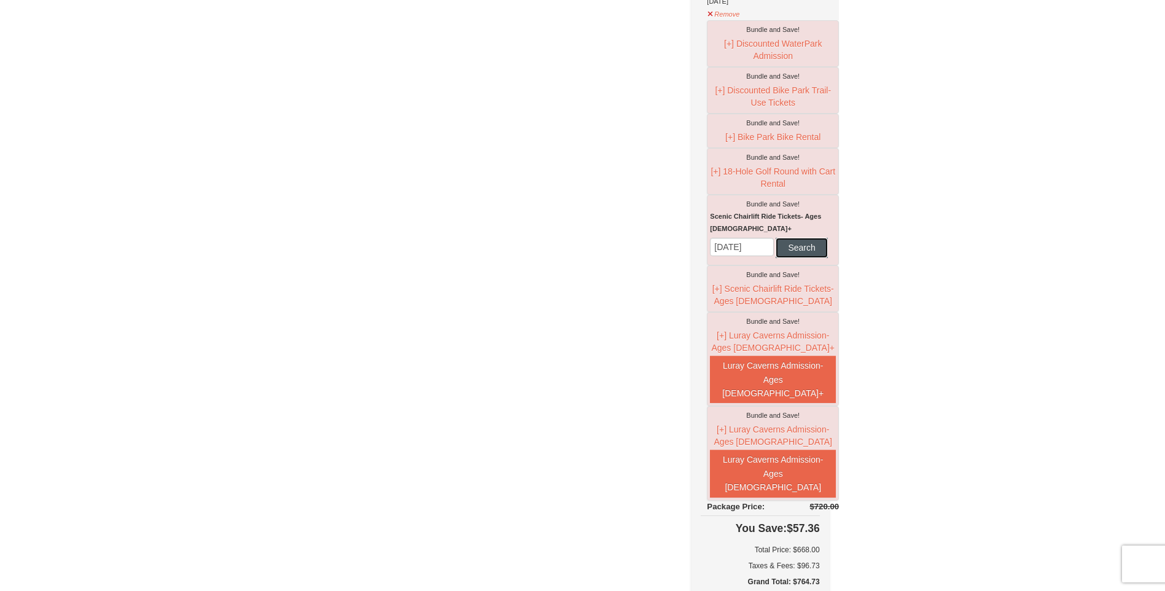
click at [775, 257] on button "Search" at bounding box center [801, 248] width 52 height 20
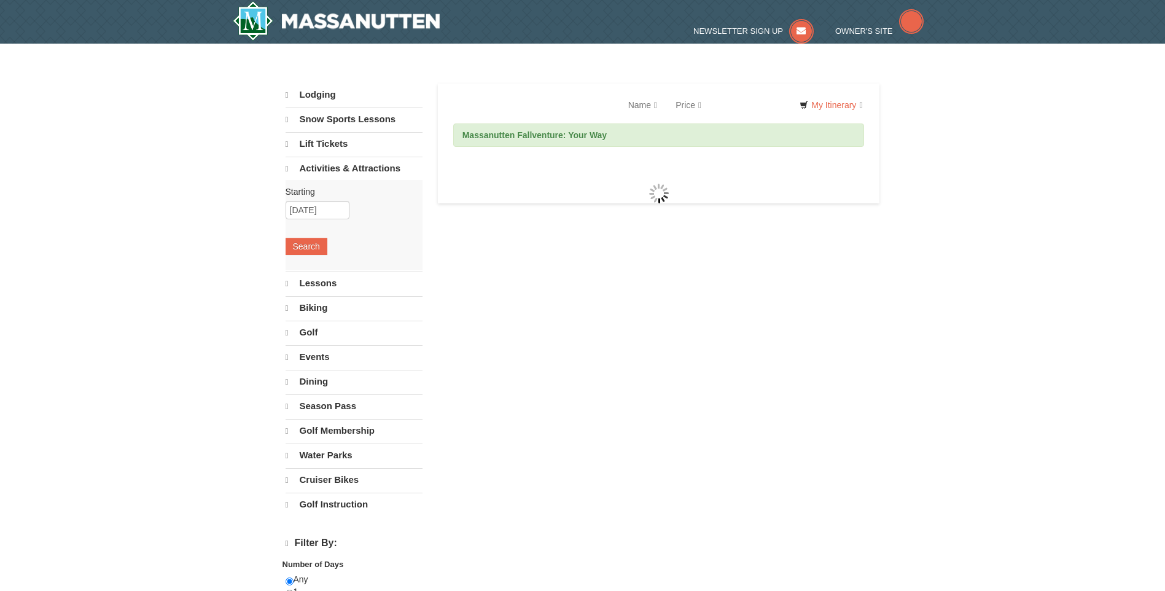
select select "10"
